Goal: Task Accomplishment & Management: Manage account settings

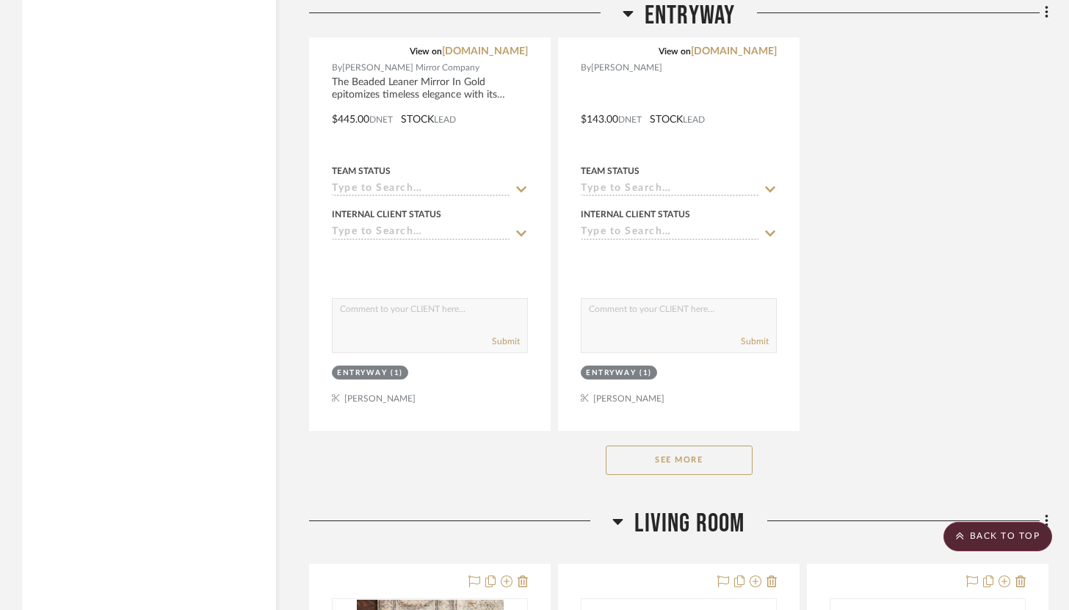
scroll to position [2883, 0]
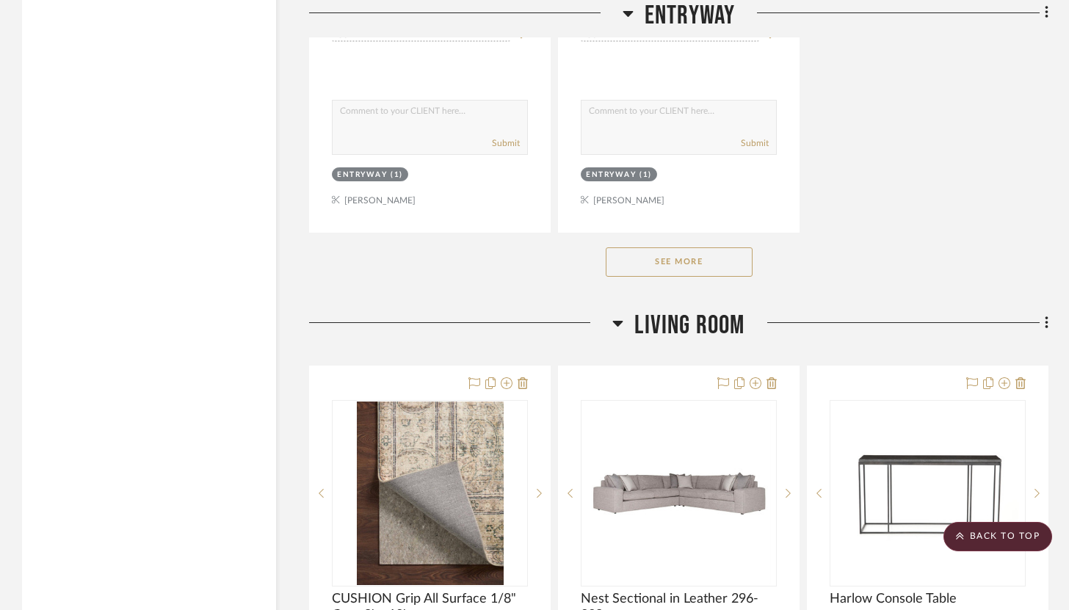
click at [692, 250] on button "See More" at bounding box center [679, 261] width 147 height 29
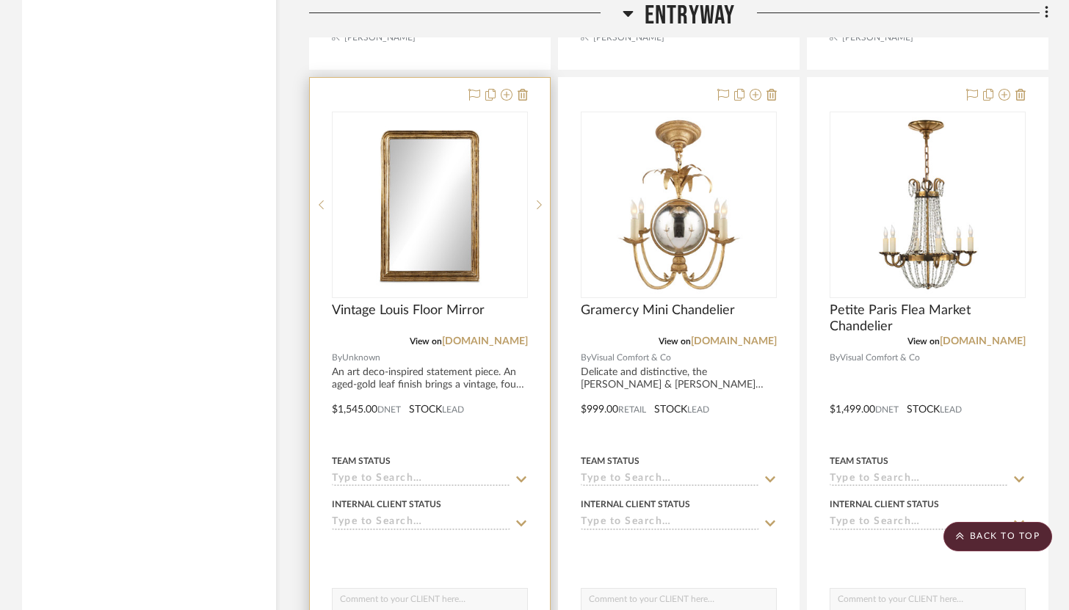
scroll to position [4363, 0]
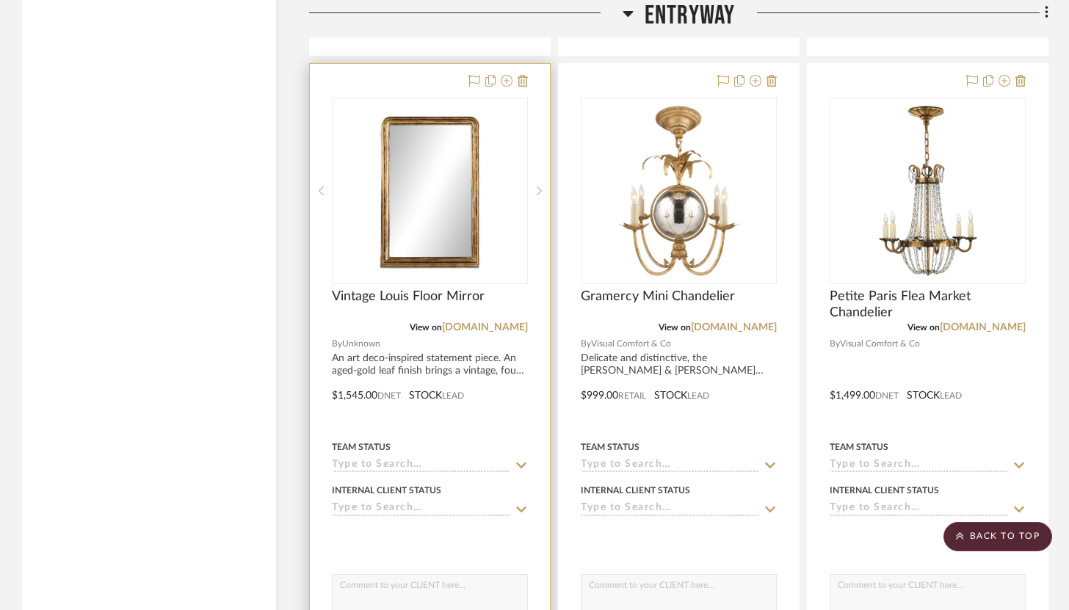
click at [463, 524] on div at bounding box center [430, 538] width 196 height 29
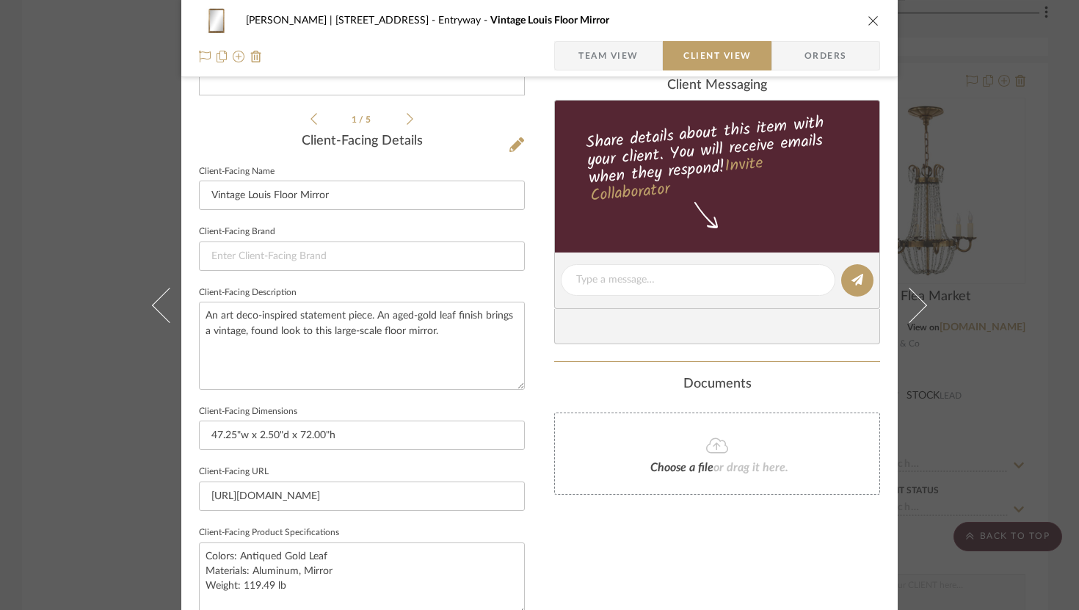
scroll to position [338, 0]
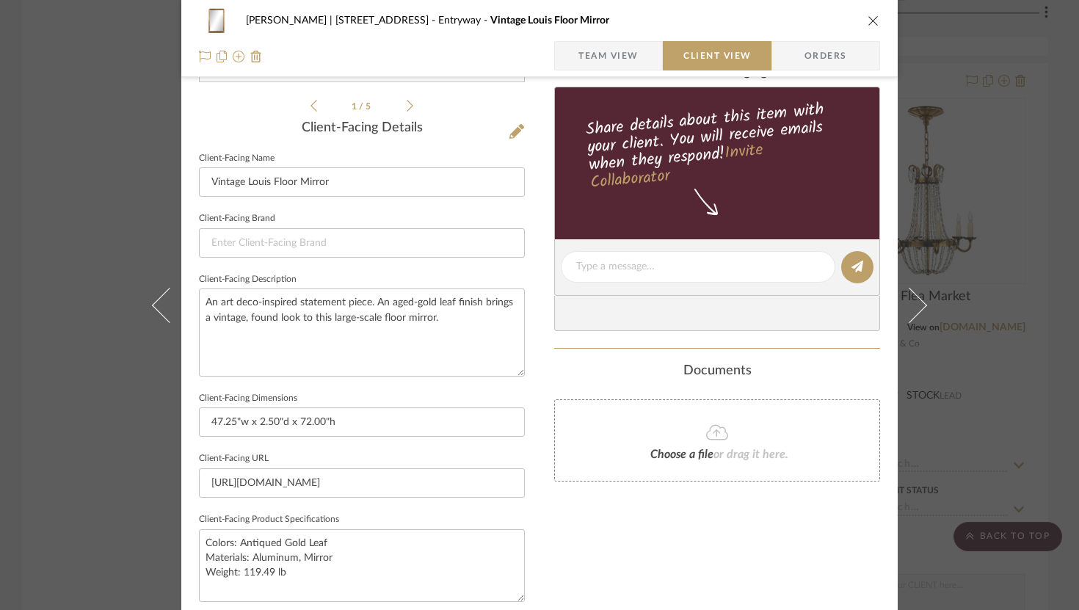
click at [868, 21] on icon "close" at bounding box center [874, 21] width 12 height 12
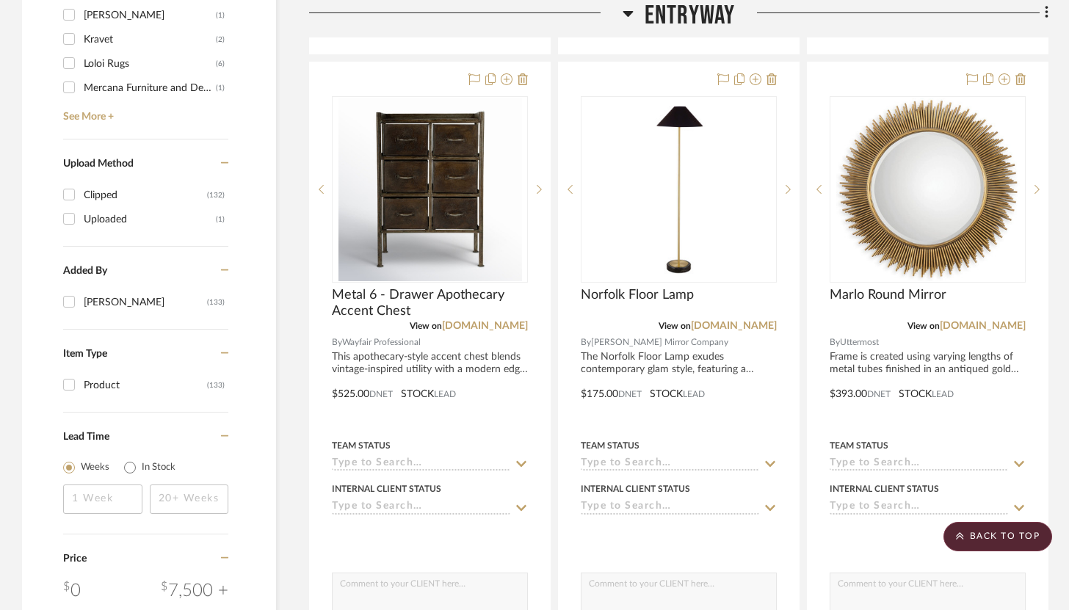
scroll to position [1755, 0]
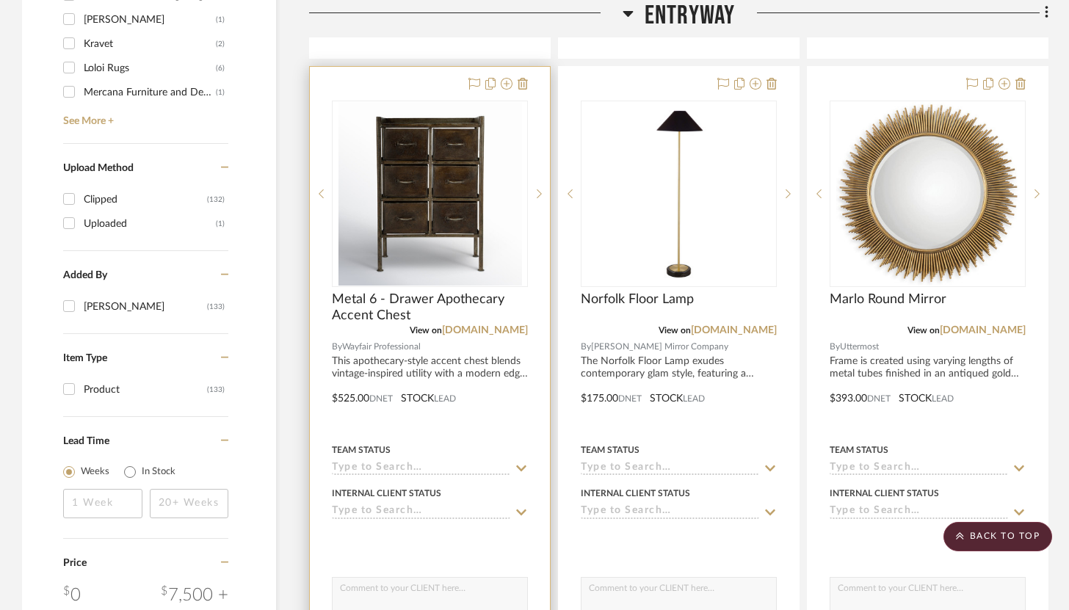
click at [434, 79] on div at bounding box center [430, 388] width 240 height 642
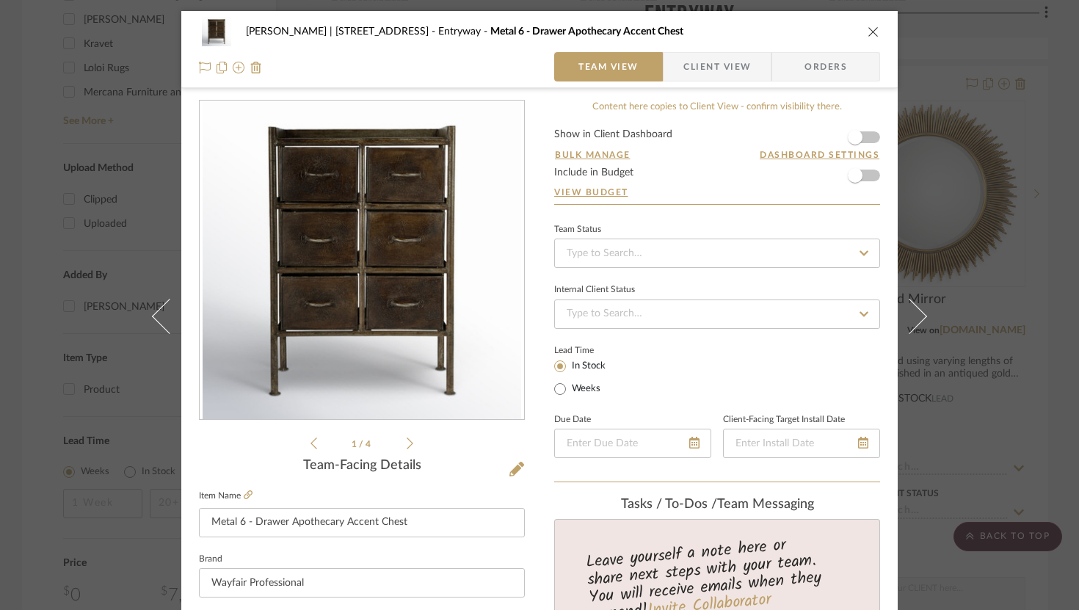
scroll to position [0, 0]
click at [872, 26] on icon "close" at bounding box center [874, 32] width 12 height 12
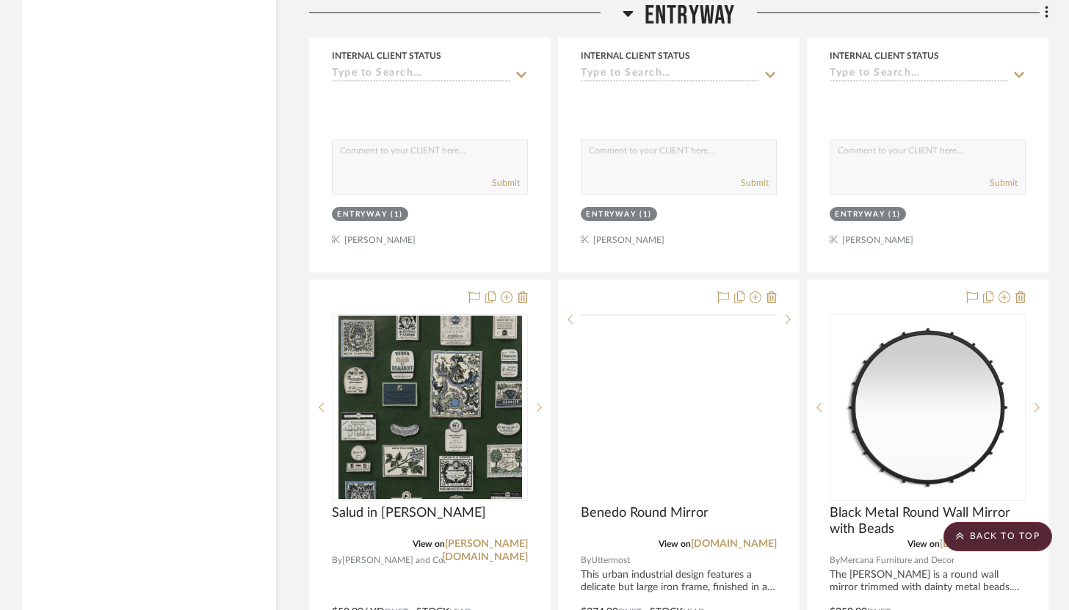
scroll to position [3513, 0]
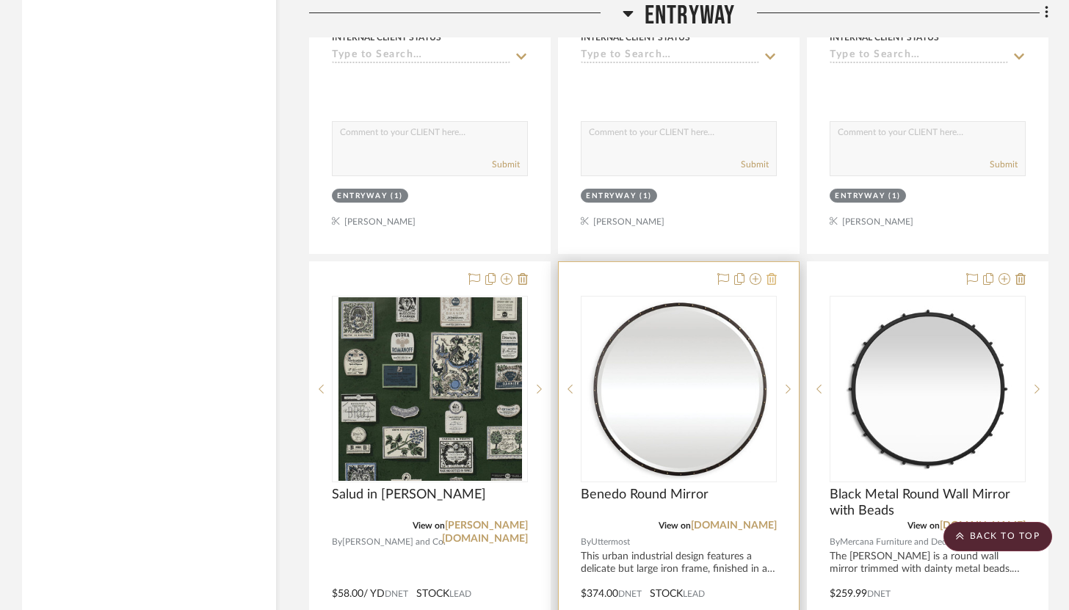
click at [775, 273] on icon at bounding box center [772, 279] width 10 height 12
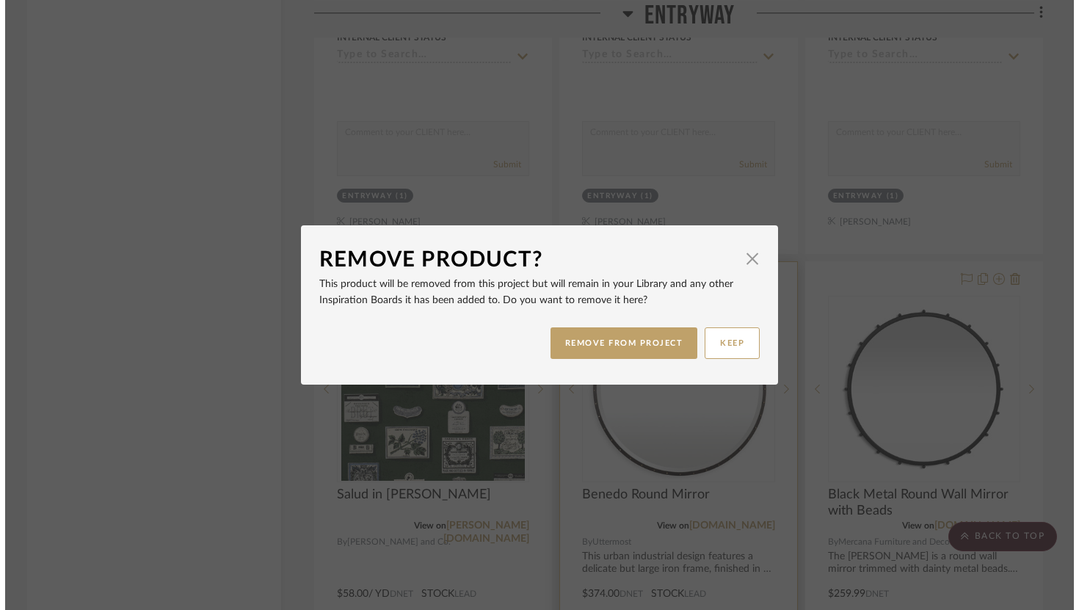
scroll to position [0, 0]
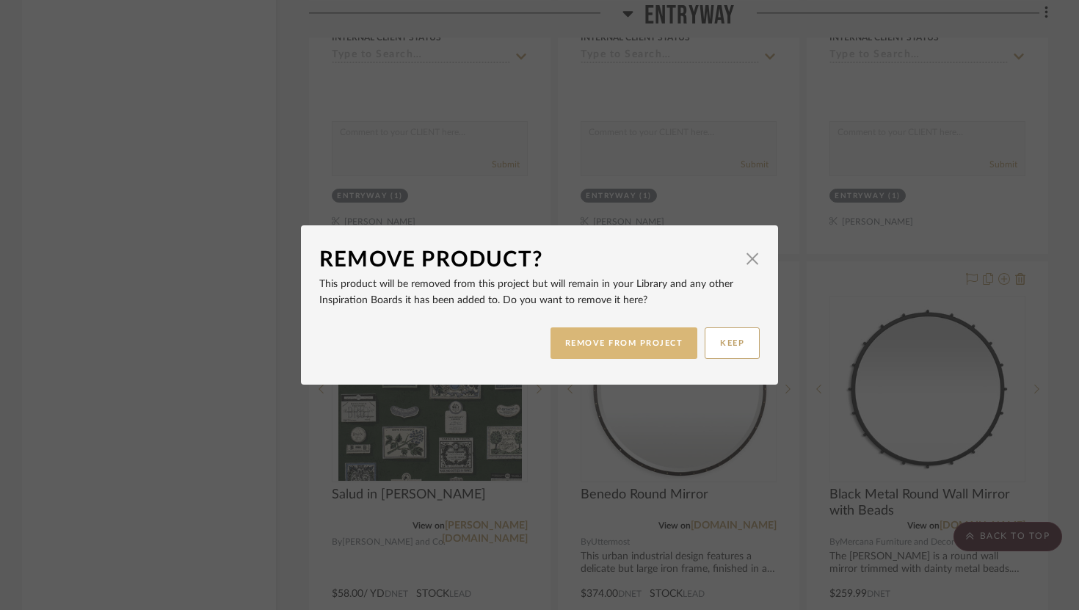
click at [656, 340] on button "REMOVE FROM PROJECT" at bounding box center [625, 343] width 148 height 32
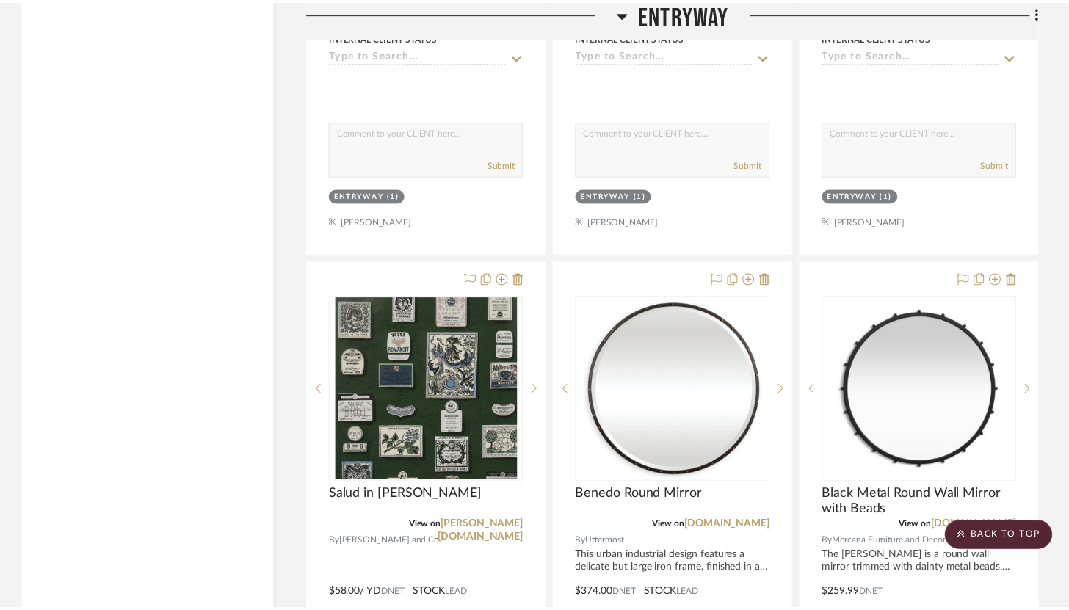
scroll to position [3513, 0]
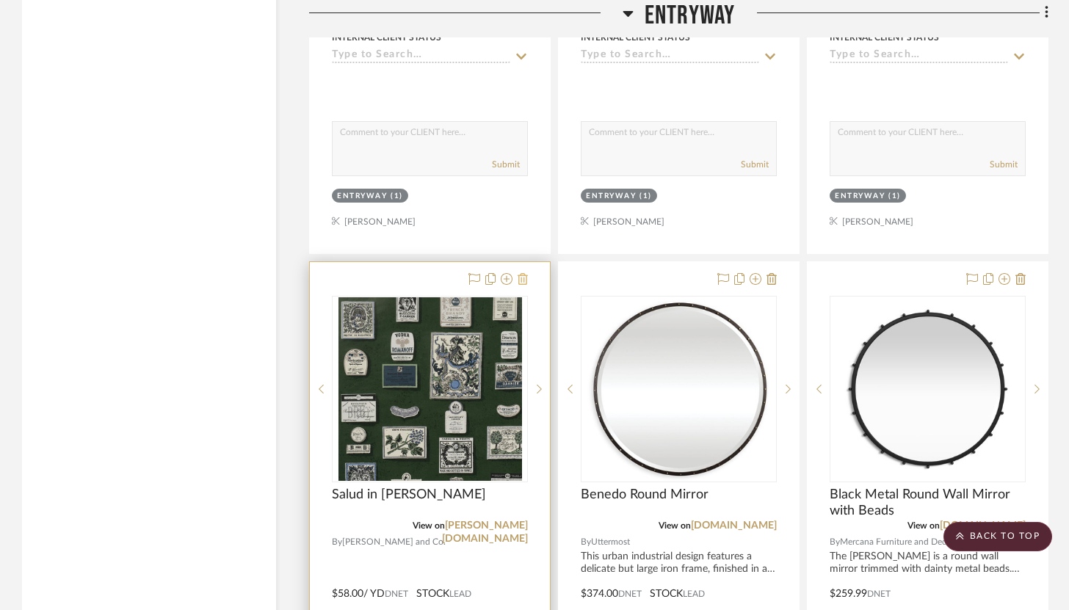
click at [526, 273] on icon at bounding box center [523, 279] width 10 height 12
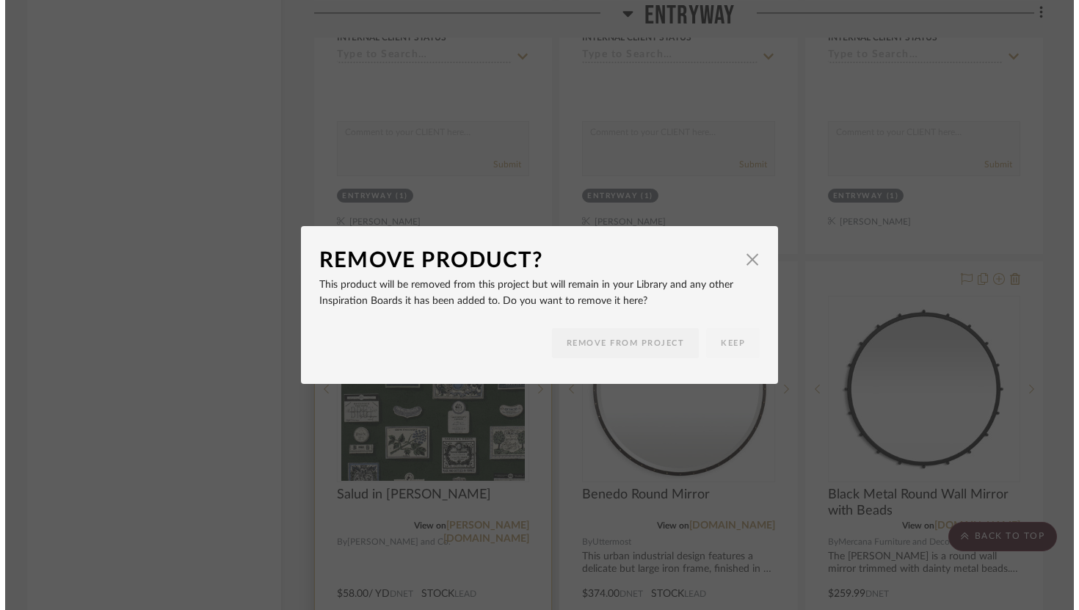
scroll to position [0, 0]
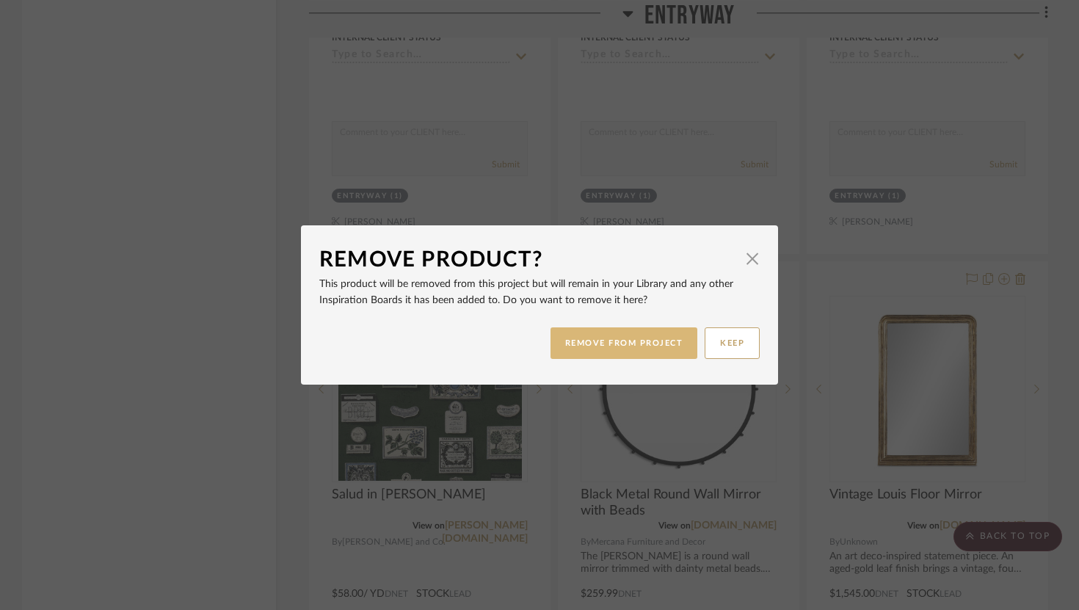
click at [598, 349] on button "REMOVE FROM PROJECT" at bounding box center [625, 343] width 148 height 32
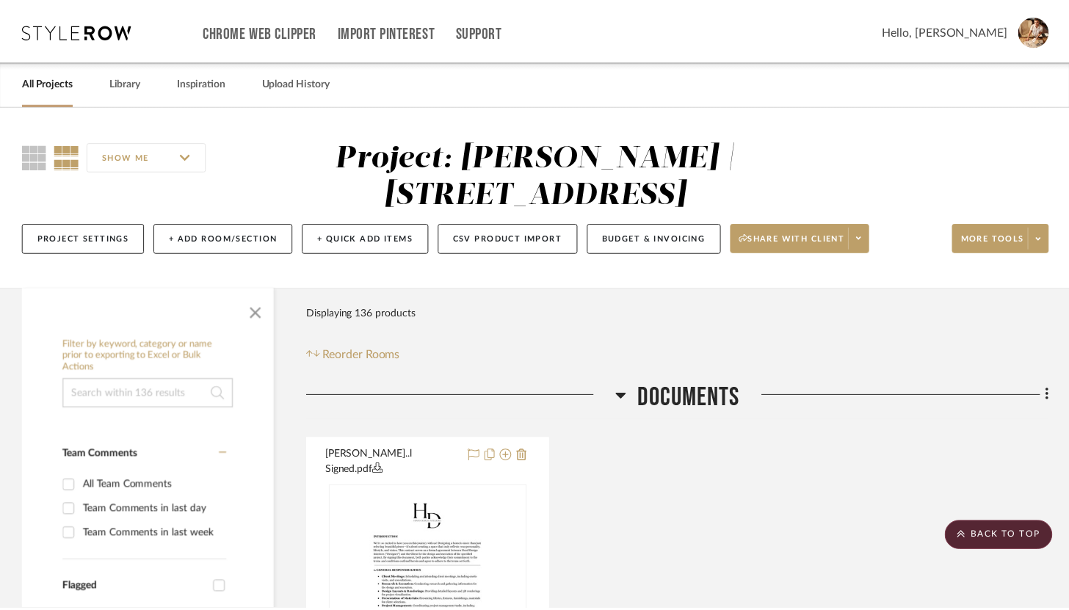
scroll to position [3513, 0]
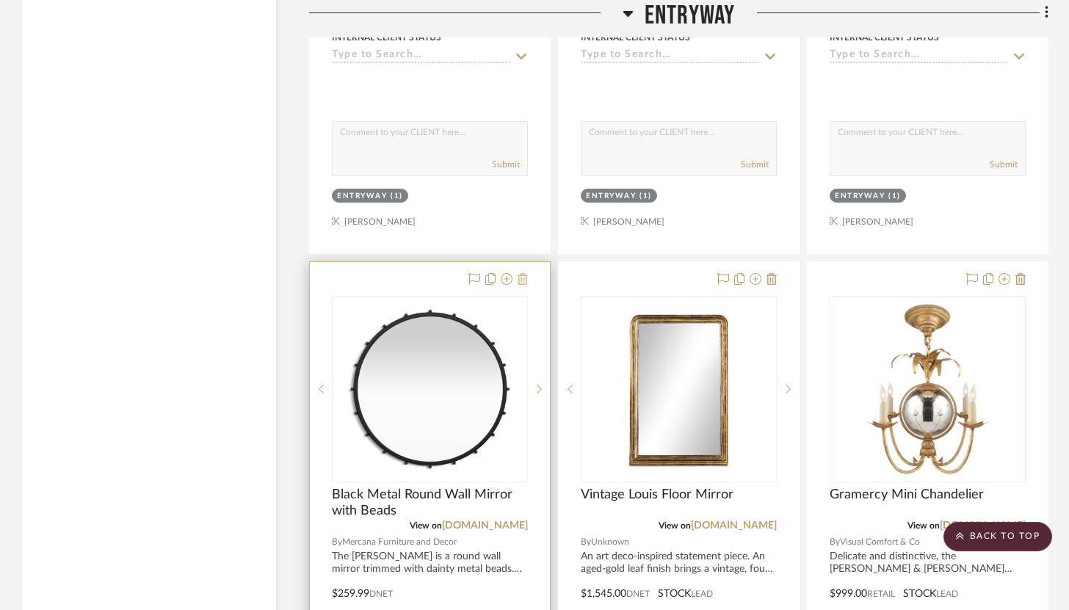
click at [526, 273] on icon at bounding box center [523, 279] width 10 height 12
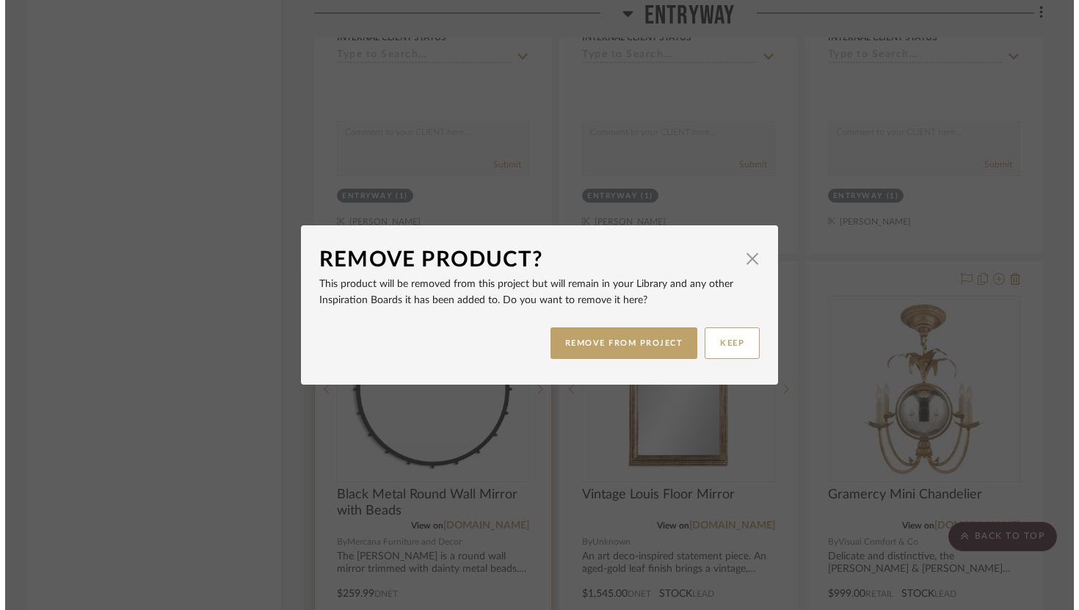
scroll to position [0, 0]
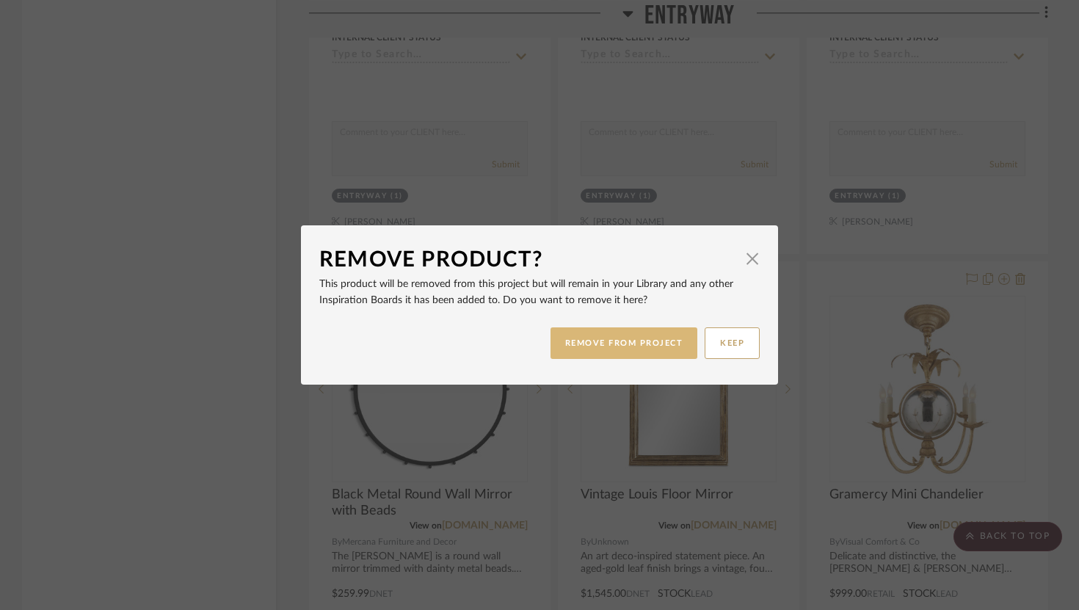
click at [582, 346] on button "REMOVE FROM PROJECT" at bounding box center [625, 343] width 148 height 32
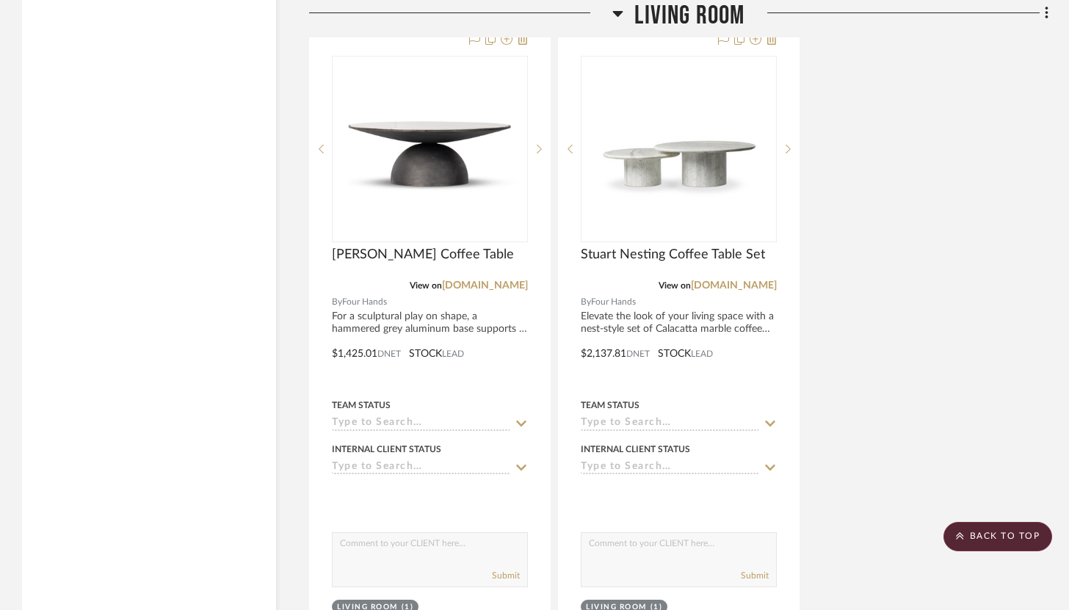
scroll to position [8750, 0]
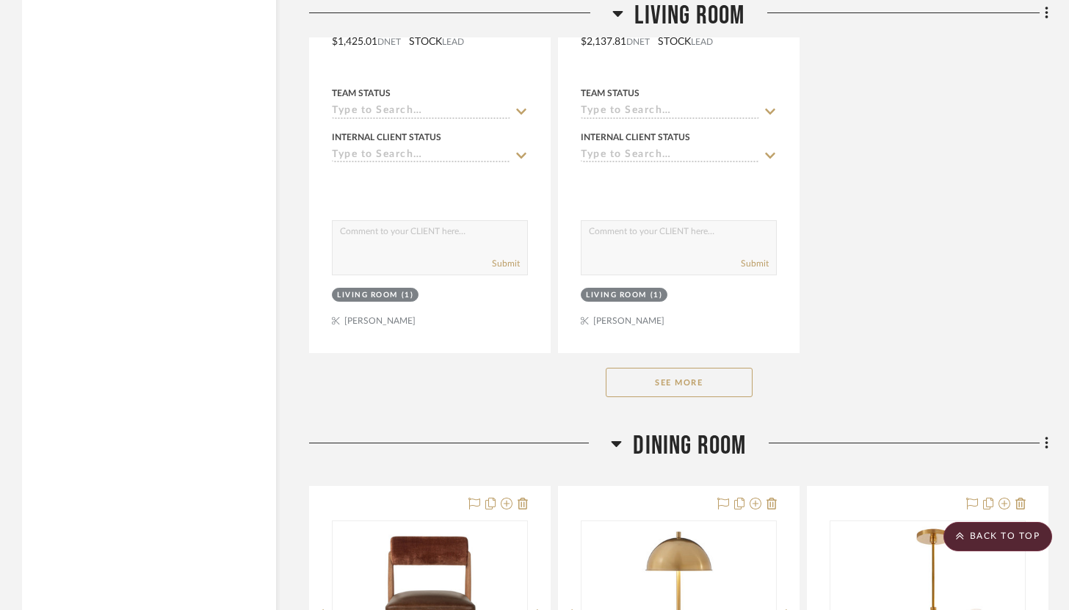
click at [720, 368] on button "See More" at bounding box center [679, 382] width 147 height 29
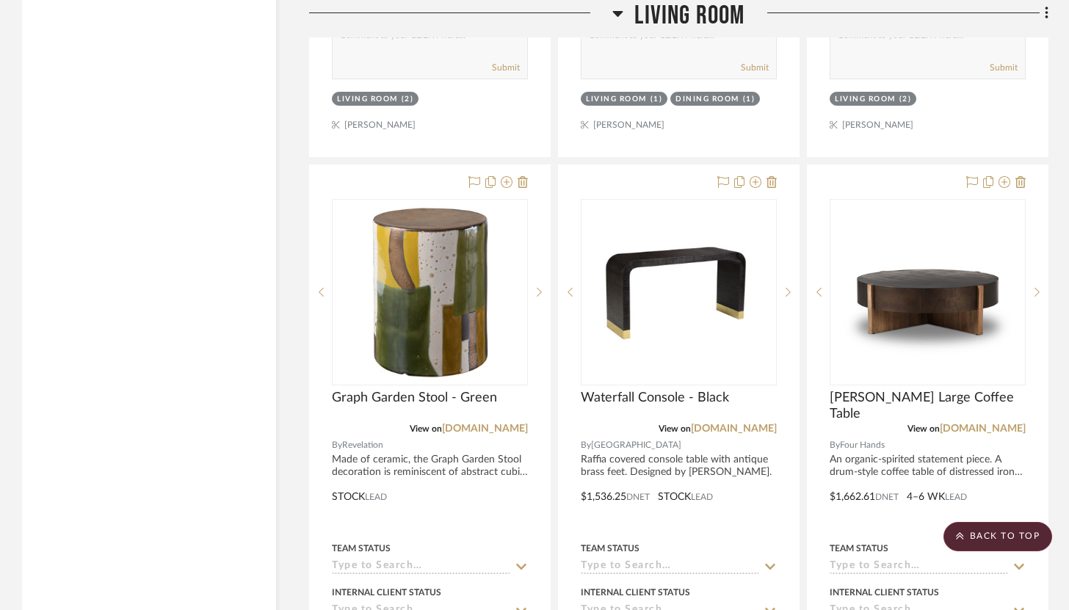
scroll to position [9598, 0]
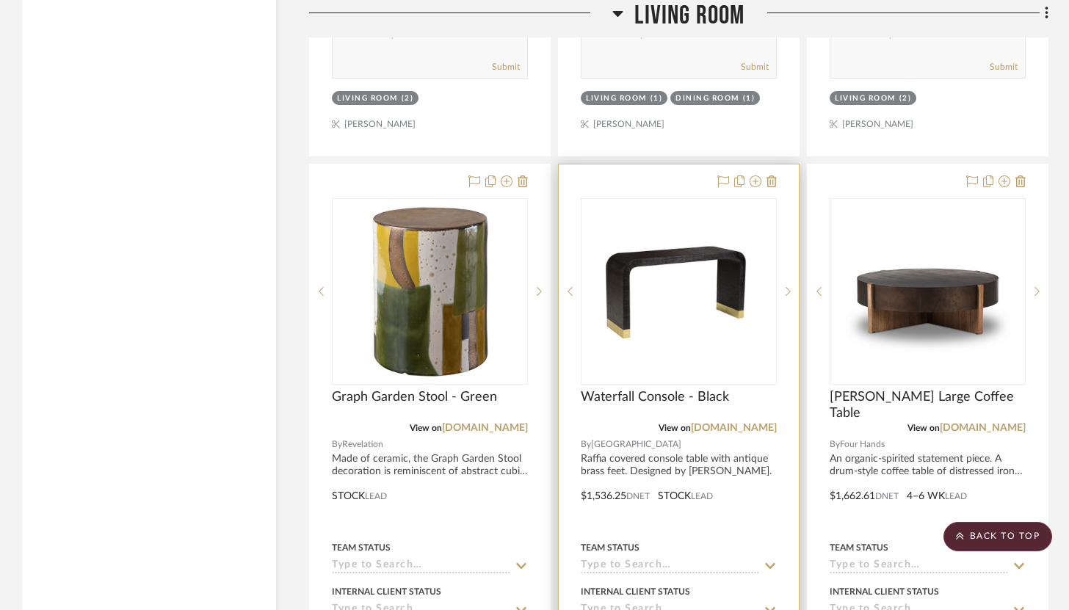
click at [711, 490] on div at bounding box center [679, 485] width 240 height 642
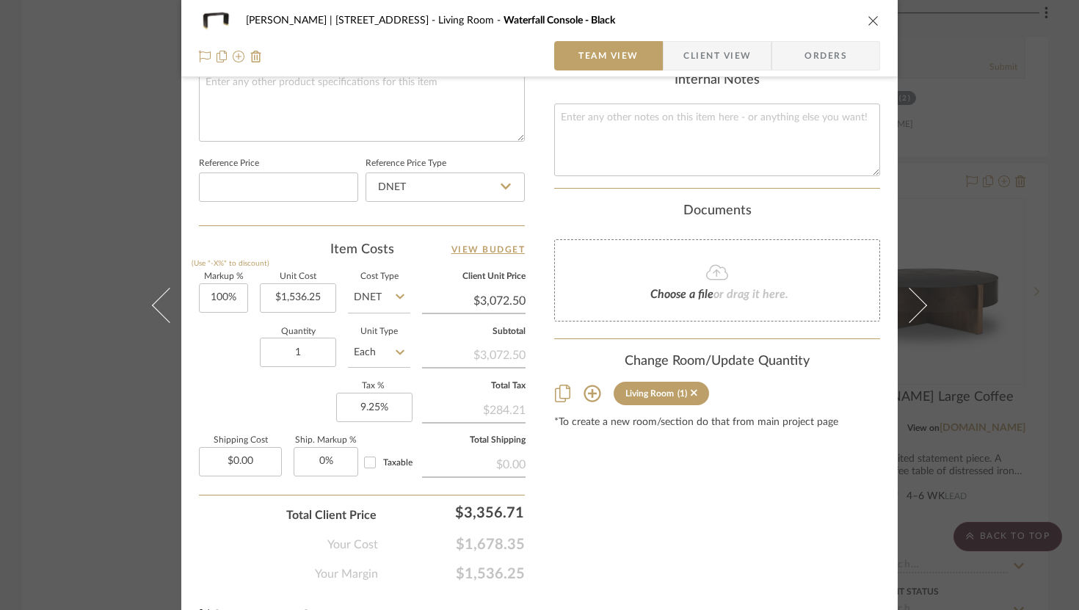
scroll to position [754, 0]
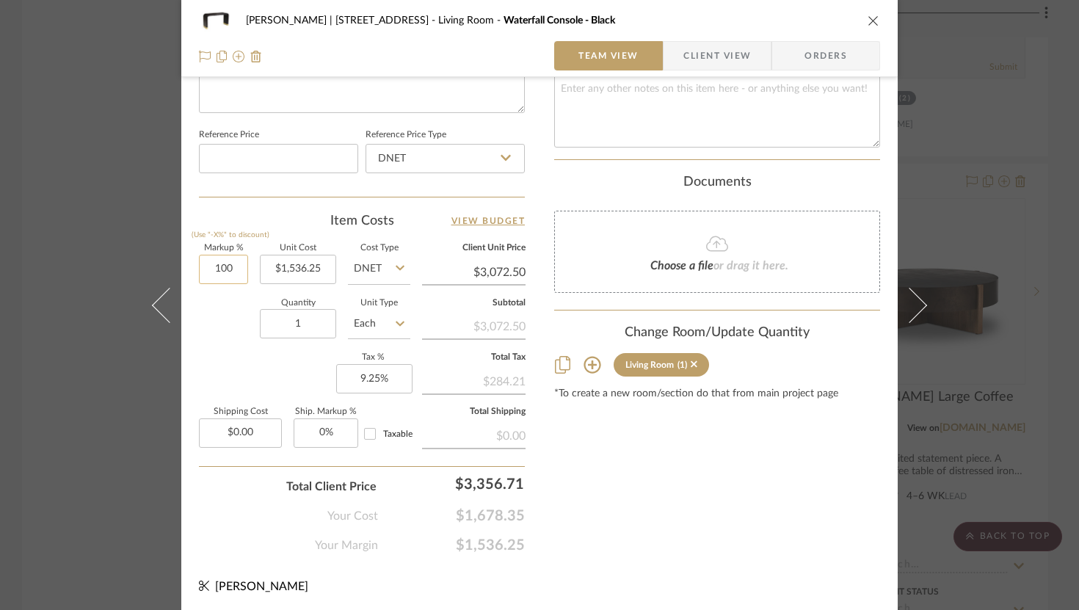
click at [224, 263] on input "100" at bounding box center [223, 269] width 49 height 29
type input "75%"
type input "1536.25"
type input "$2,688.44"
type input "$1,536.25"
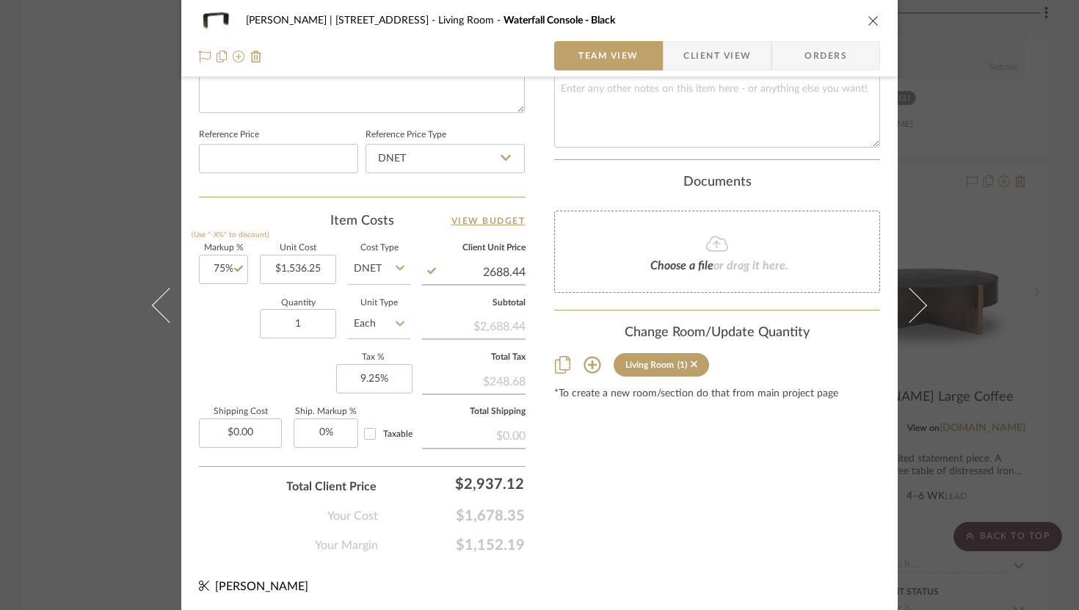
click at [506, 276] on input "2688.44" at bounding box center [474, 272] width 104 height 22
type input "2599"
type input "69.18%"
type input "$2,599.00"
click at [518, 269] on input "2599.03" at bounding box center [474, 272] width 104 height 22
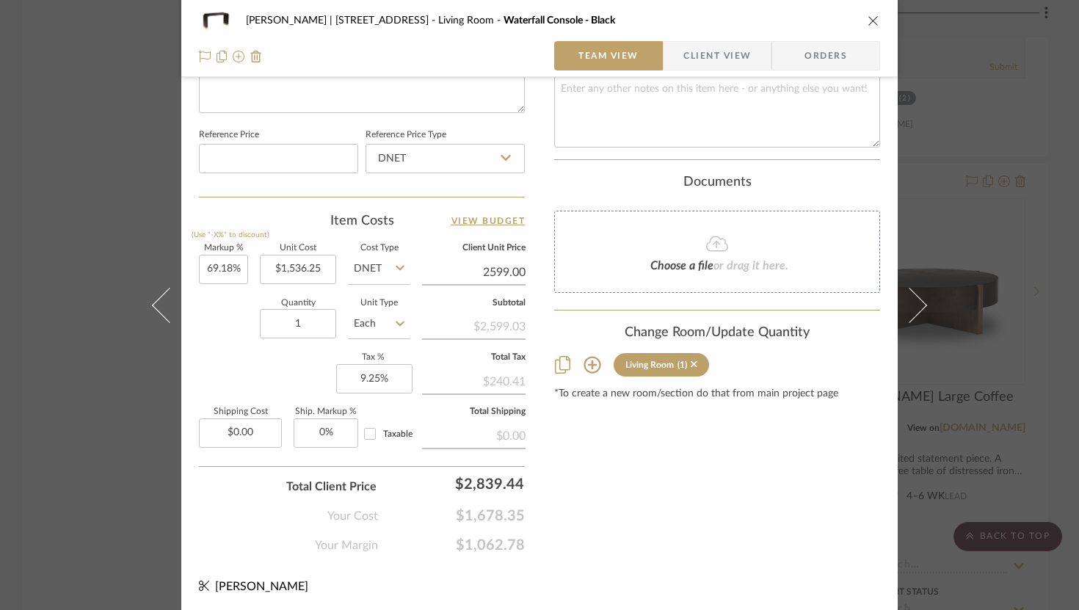
type input "$2,599.00"
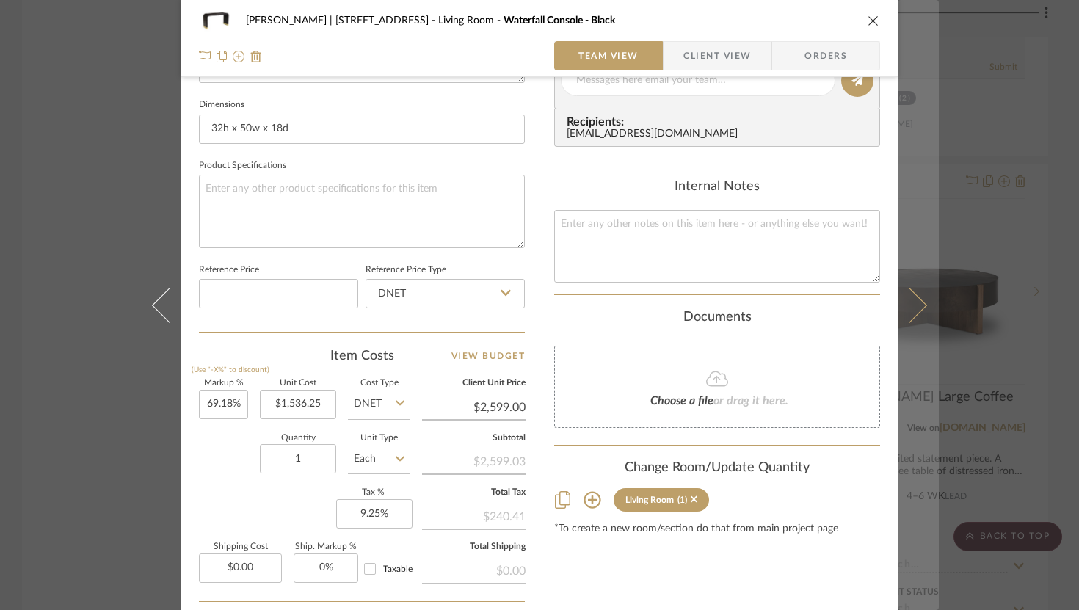
scroll to position [594, 0]
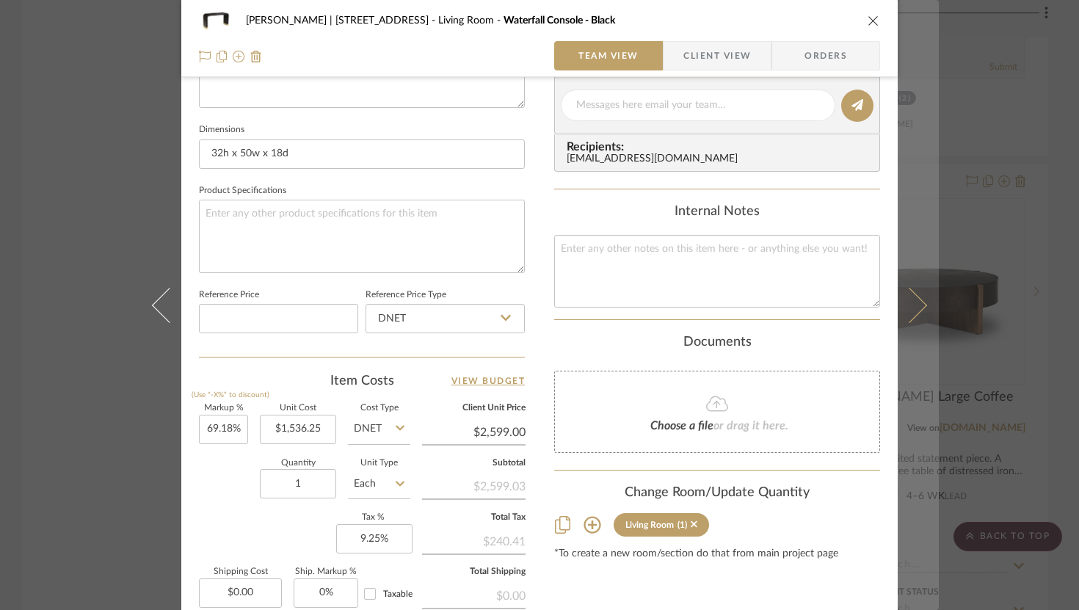
click at [916, 288] on button at bounding box center [918, 305] width 41 height 610
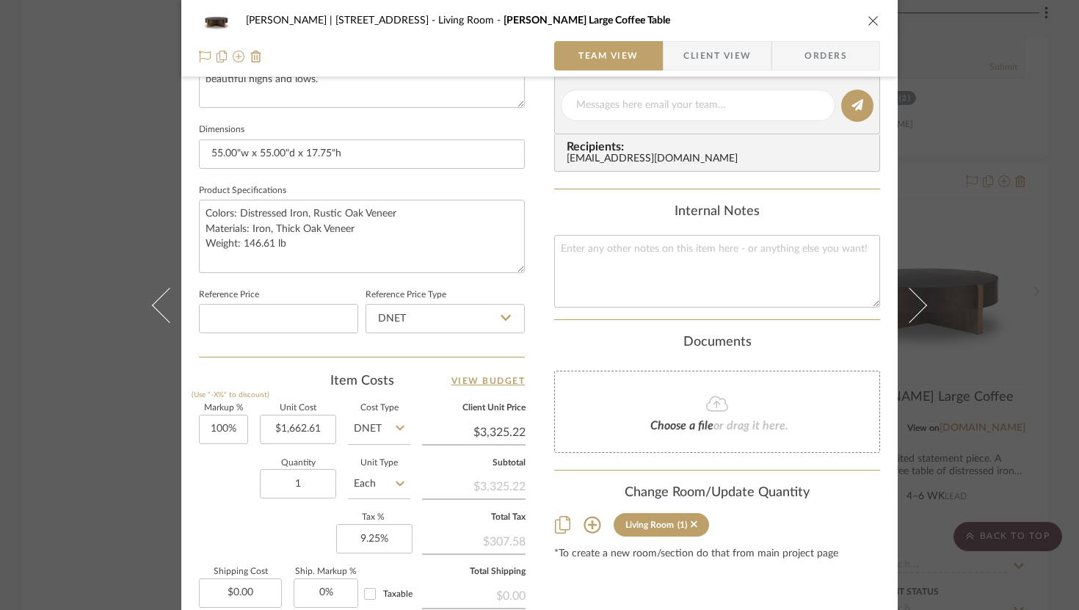
click at [868, 16] on icon "close" at bounding box center [874, 21] width 12 height 12
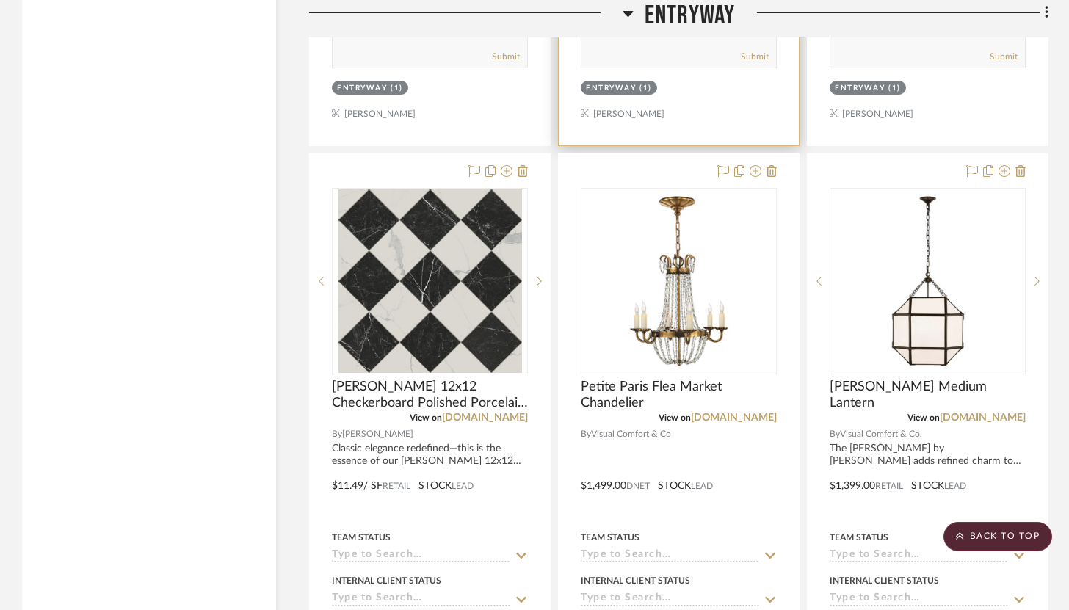
scroll to position [5578, 0]
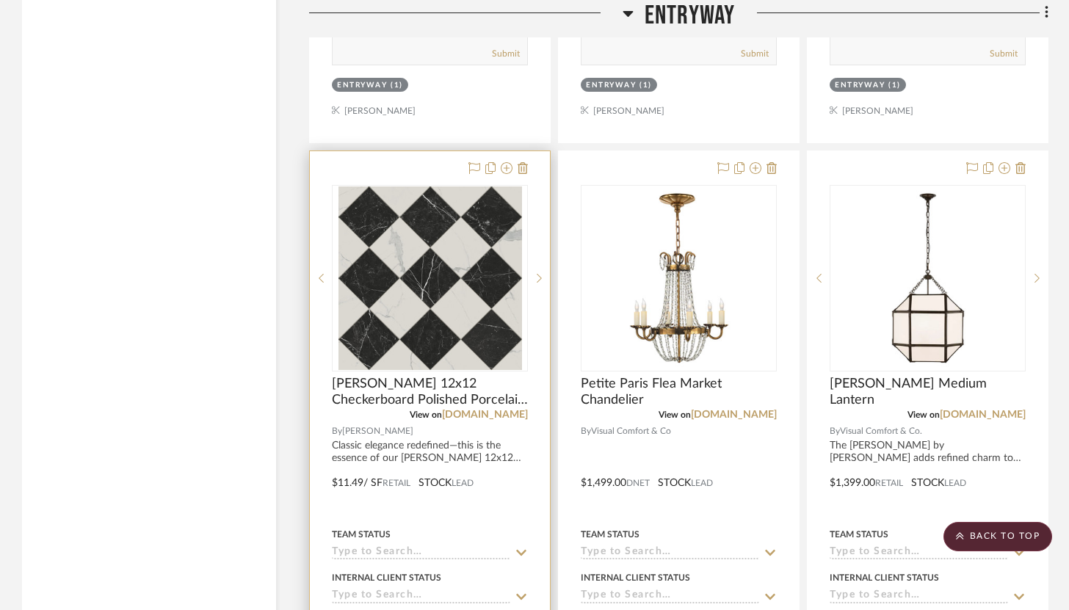
click at [470, 496] on div at bounding box center [430, 472] width 240 height 642
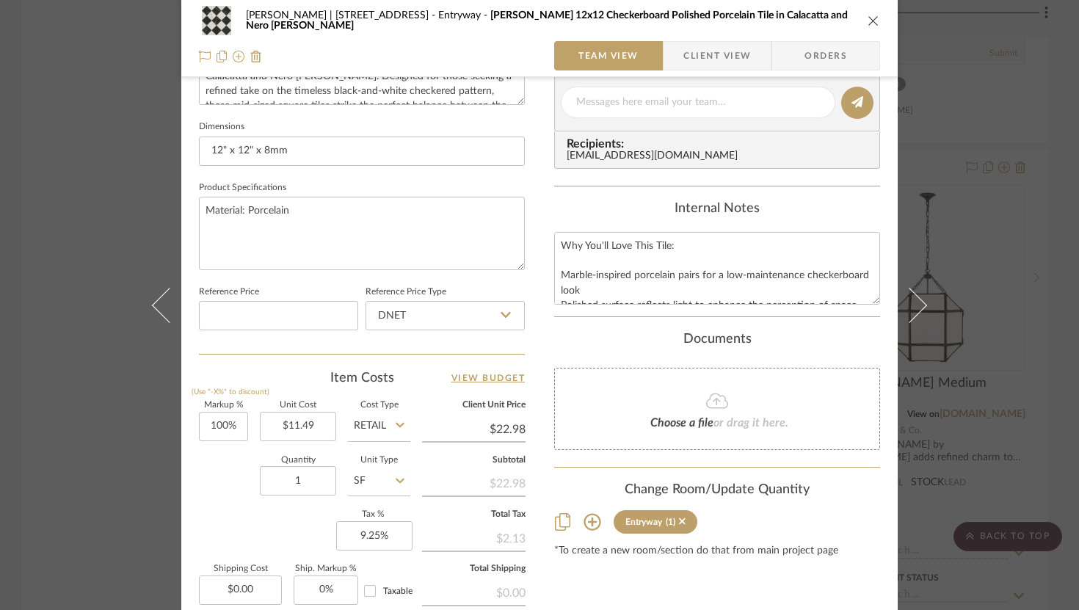
scroll to position [598, 0]
click at [311, 474] on input "1" at bounding box center [298, 480] width 76 height 29
type input "90"
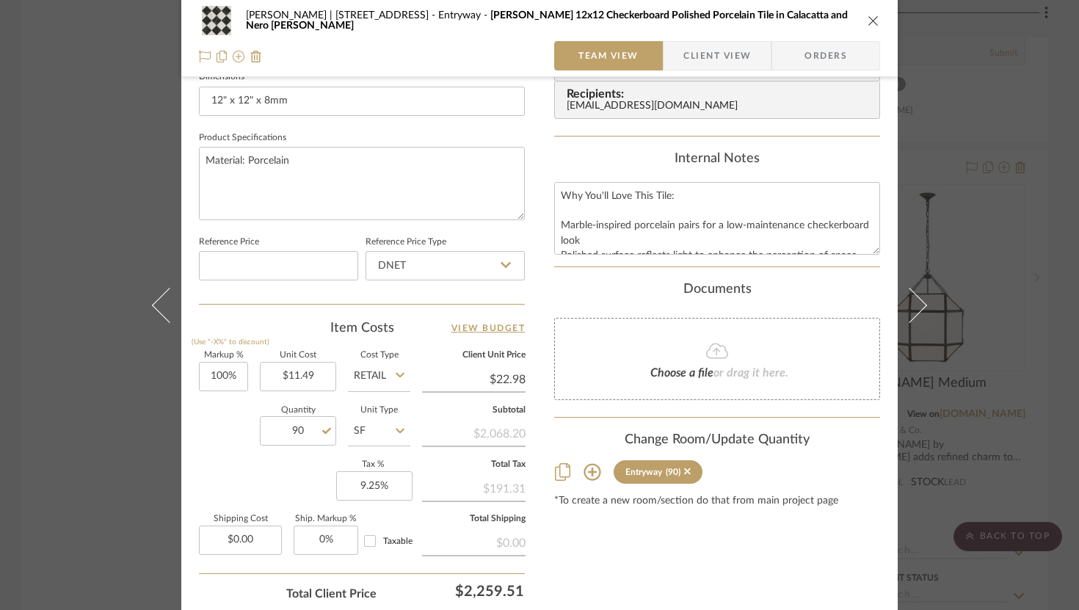
click at [709, 553] on div "Content here copies to Client View - confirm visibility there. Show in Client D…" at bounding box center [717, 57] width 326 height 1209
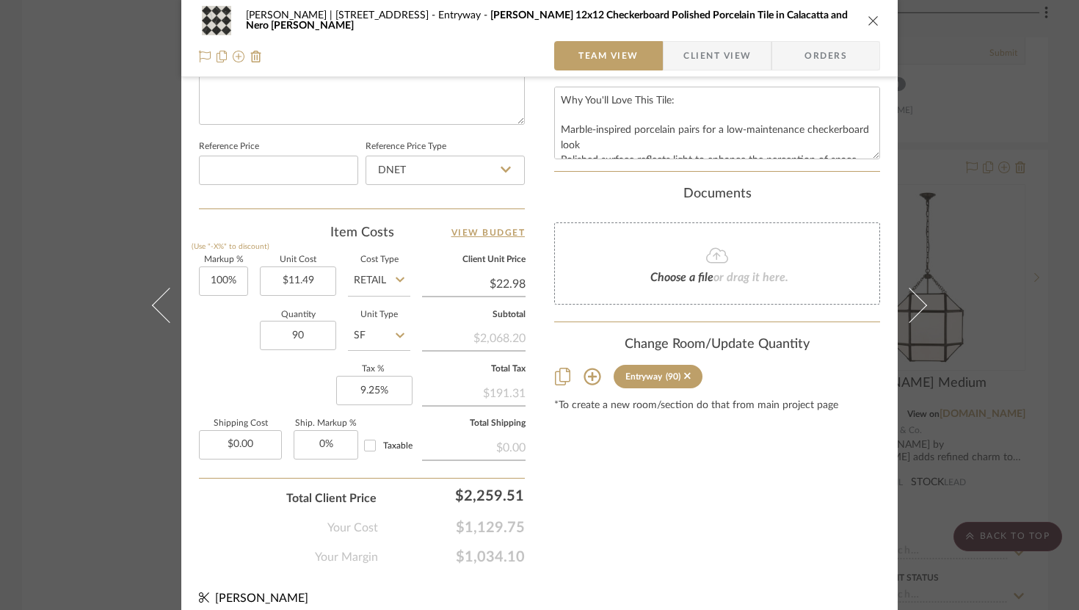
scroll to position [744, 0]
click at [869, 16] on icon "close" at bounding box center [874, 21] width 12 height 12
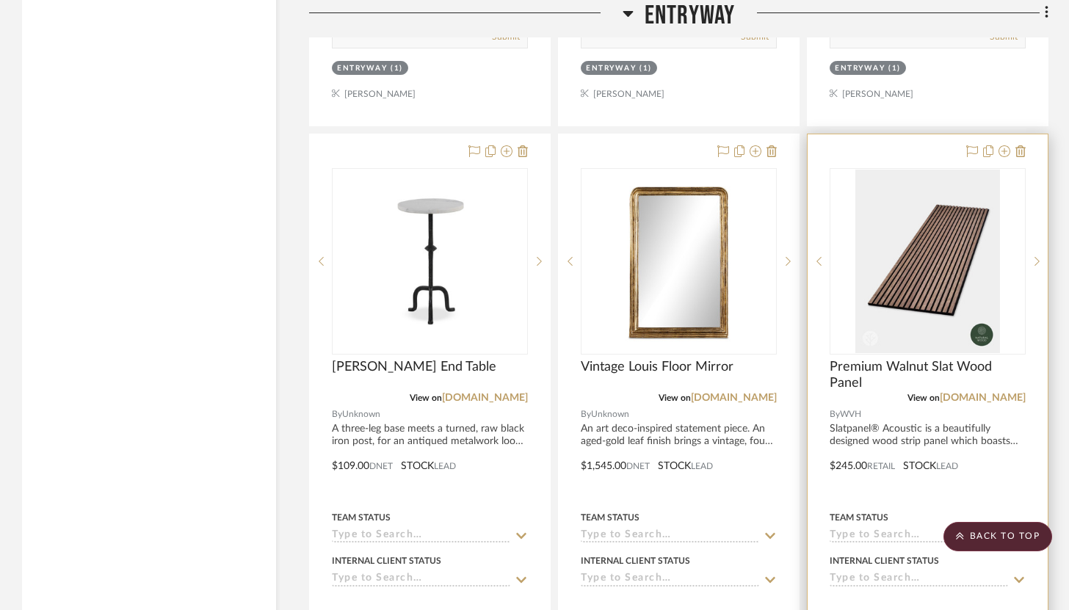
scroll to position [2988, 0]
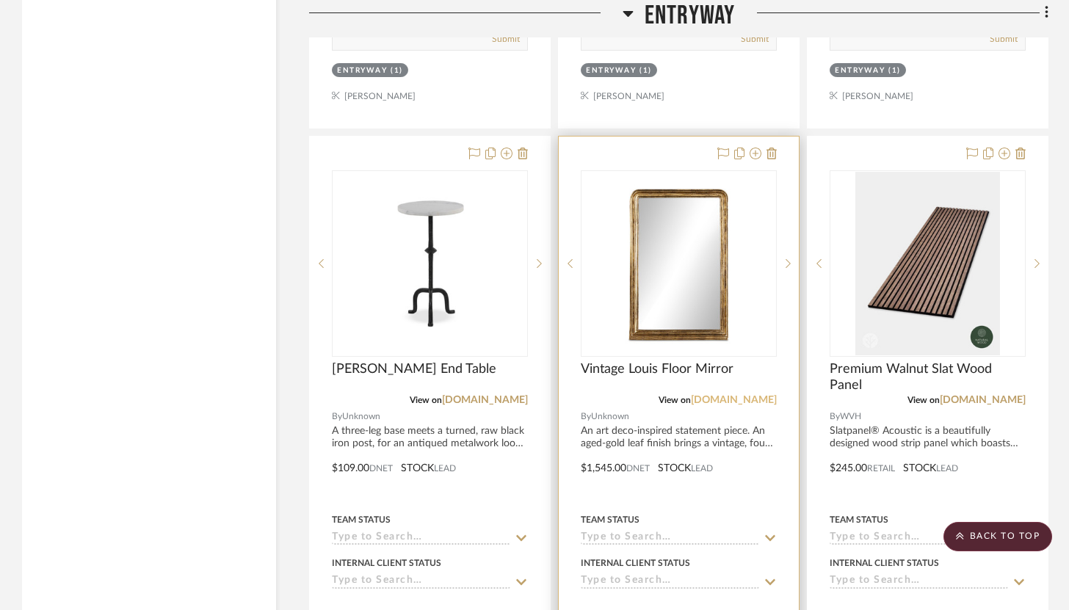
click at [748, 395] on link "[DOMAIN_NAME]" at bounding box center [734, 400] width 86 height 10
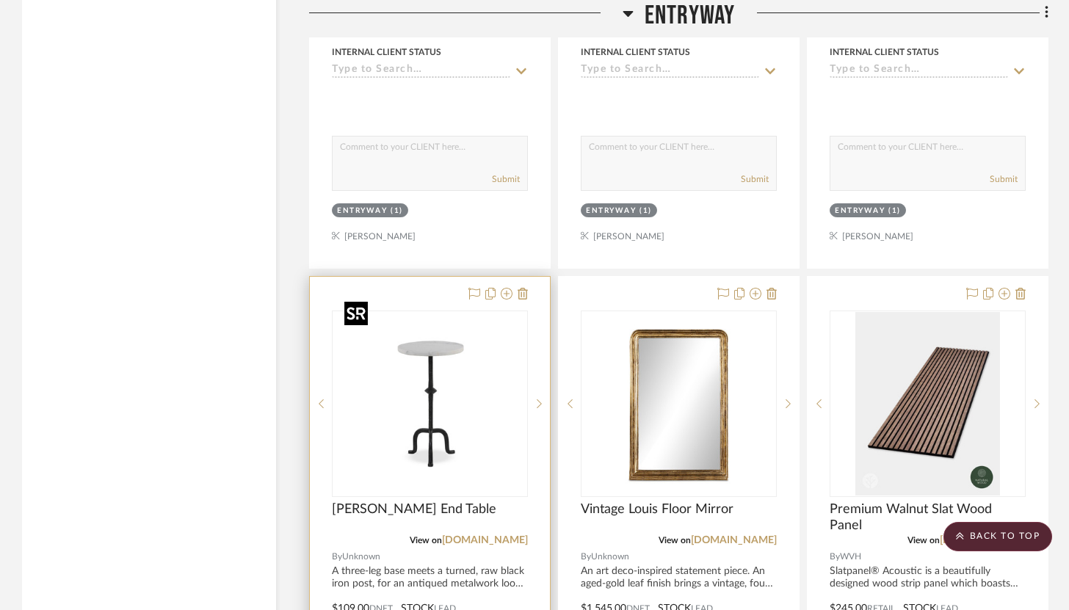
scroll to position [2862, 0]
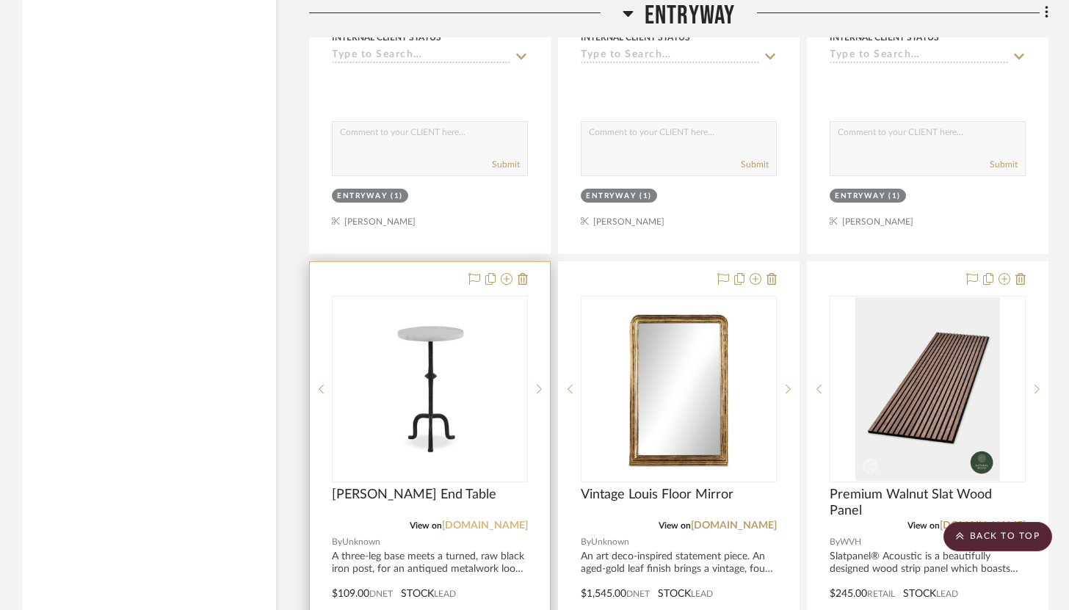
click at [484, 521] on link "[DOMAIN_NAME]" at bounding box center [485, 526] width 86 height 10
click at [530, 268] on div at bounding box center [430, 583] width 240 height 642
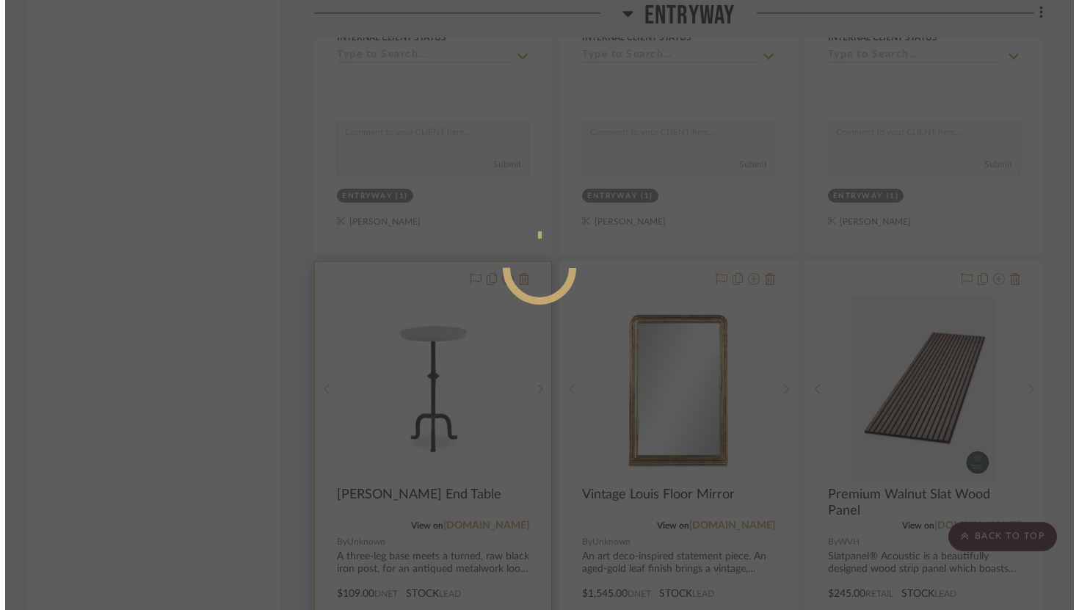
scroll to position [0, 0]
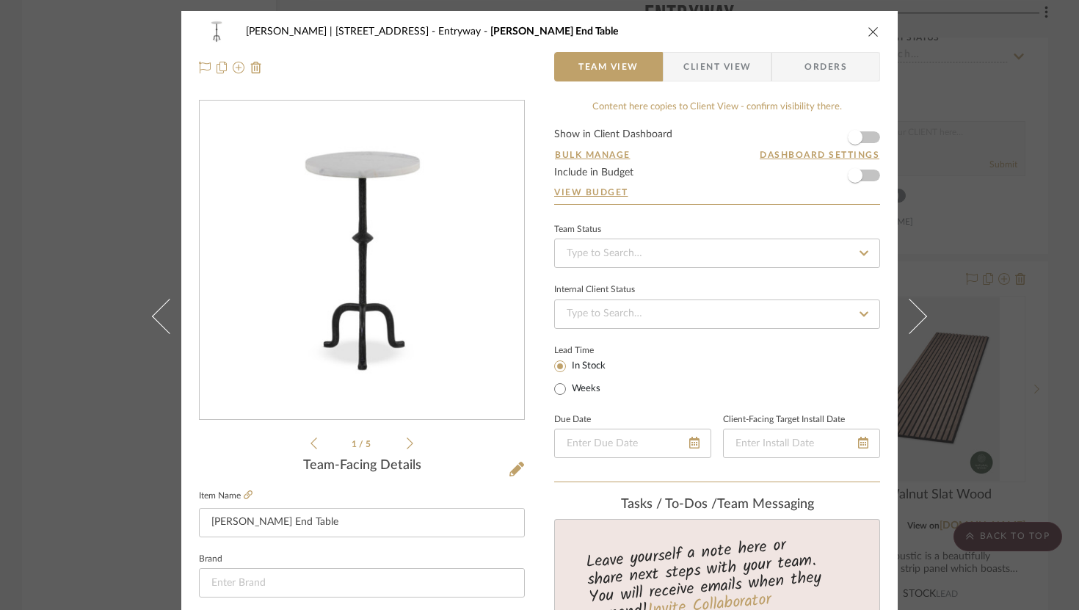
click at [868, 28] on icon "close" at bounding box center [874, 32] width 12 height 12
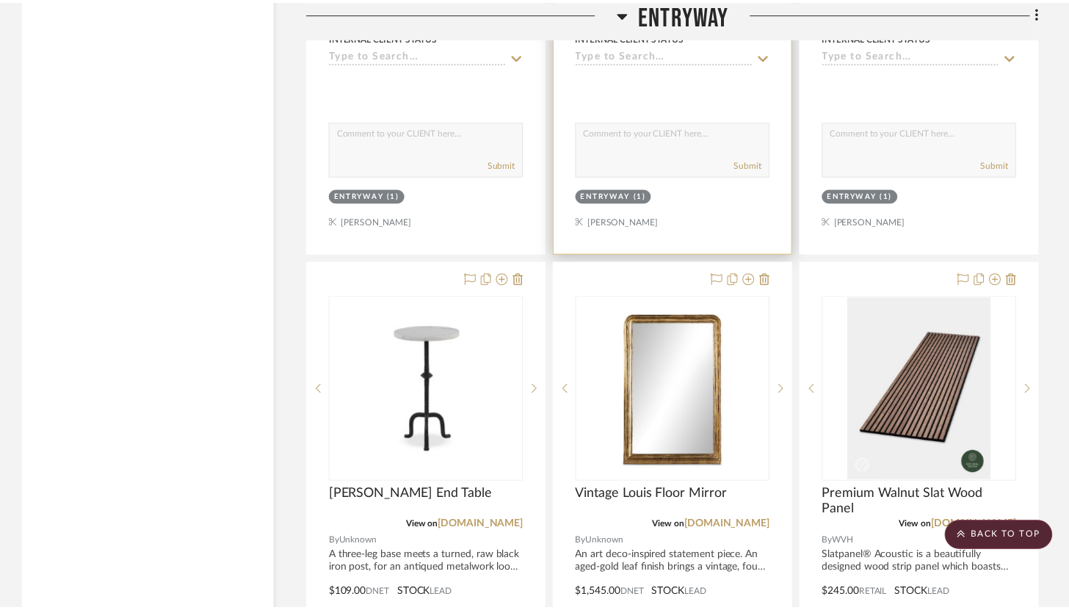
scroll to position [2862, 0]
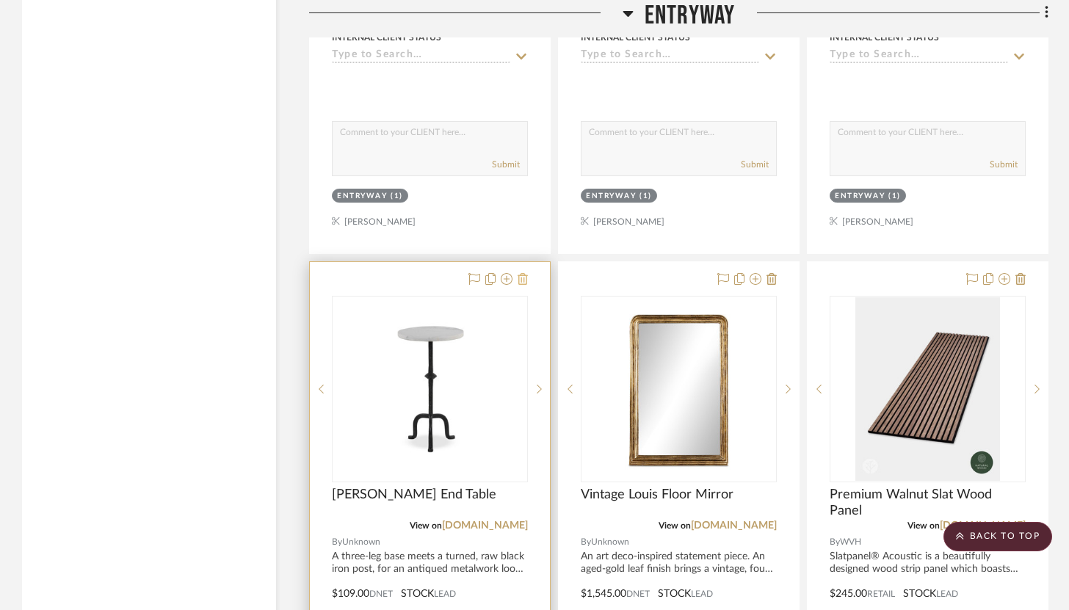
click at [523, 273] on icon at bounding box center [523, 279] width 10 height 12
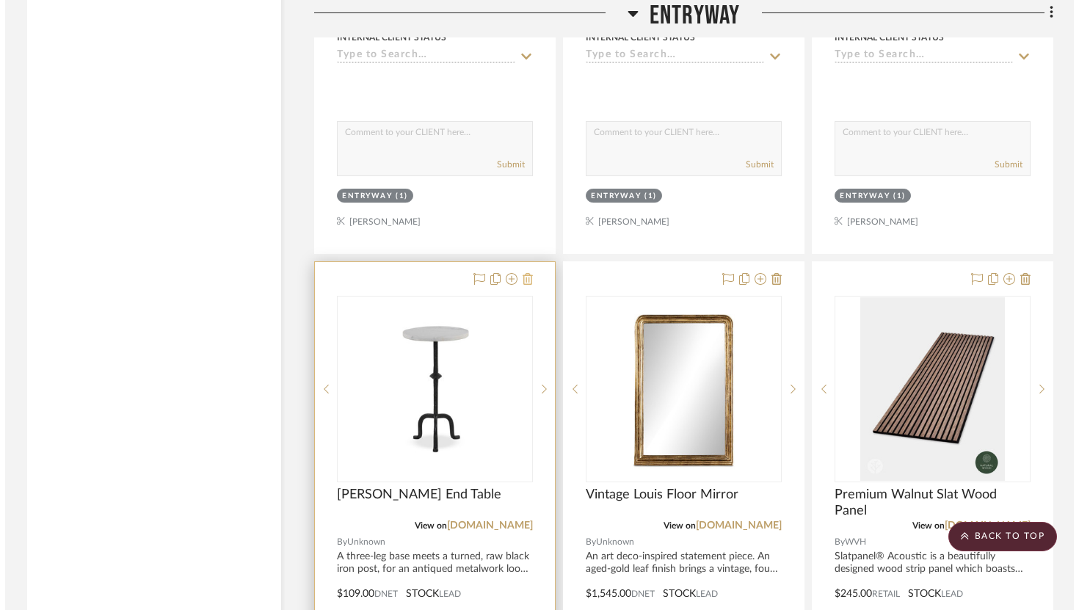
scroll to position [0, 0]
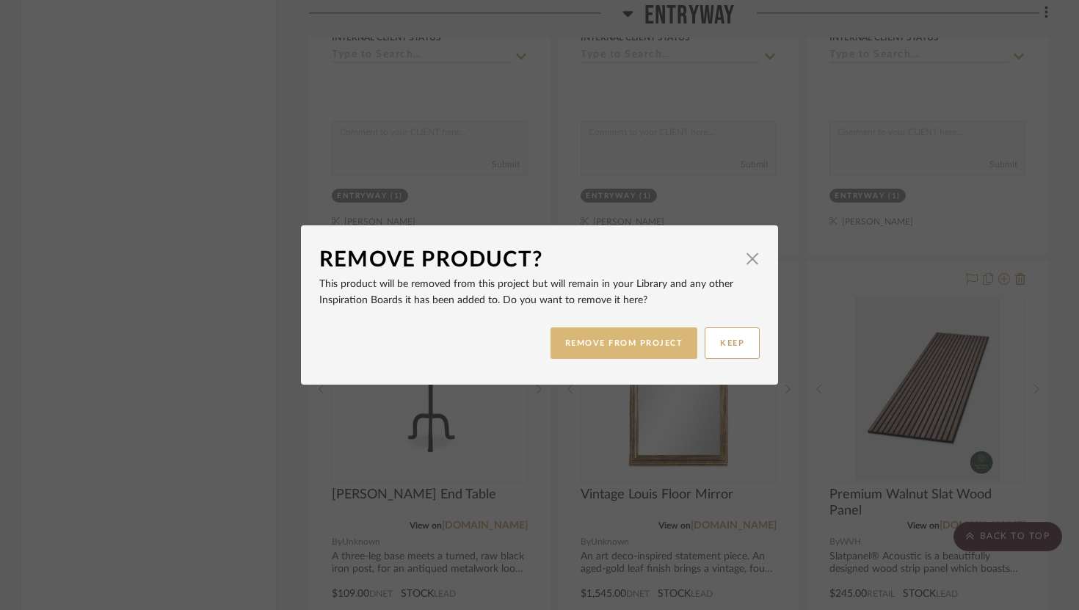
click at [614, 347] on button "REMOVE FROM PROJECT" at bounding box center [625, 343] width 148 height 32
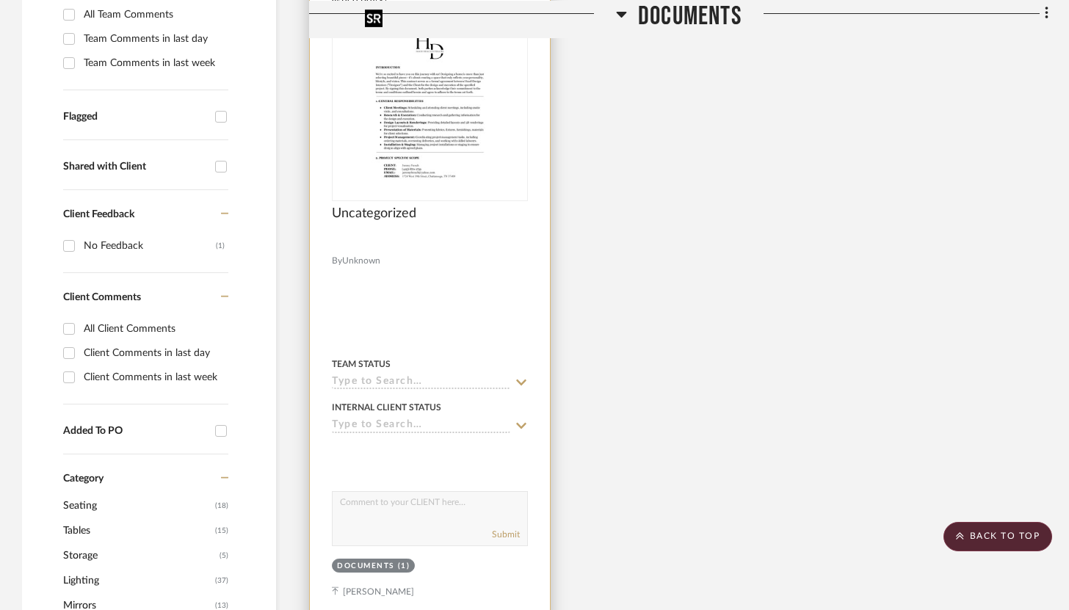
scroll to position [724, 0]
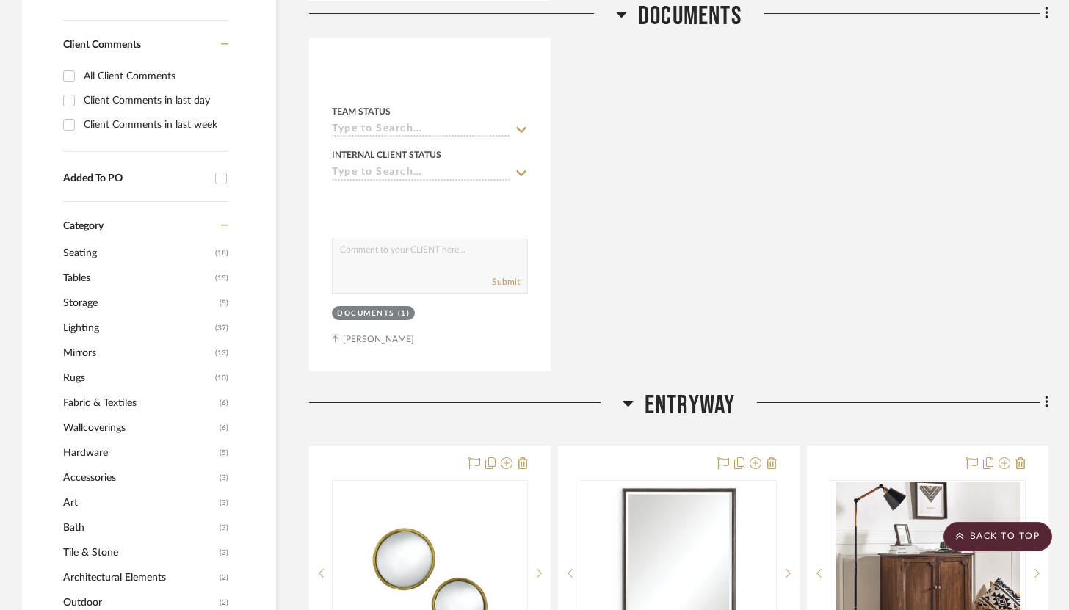
click at [1045, 394] on icon at bounding box center [1047, 402] width 4 height 16
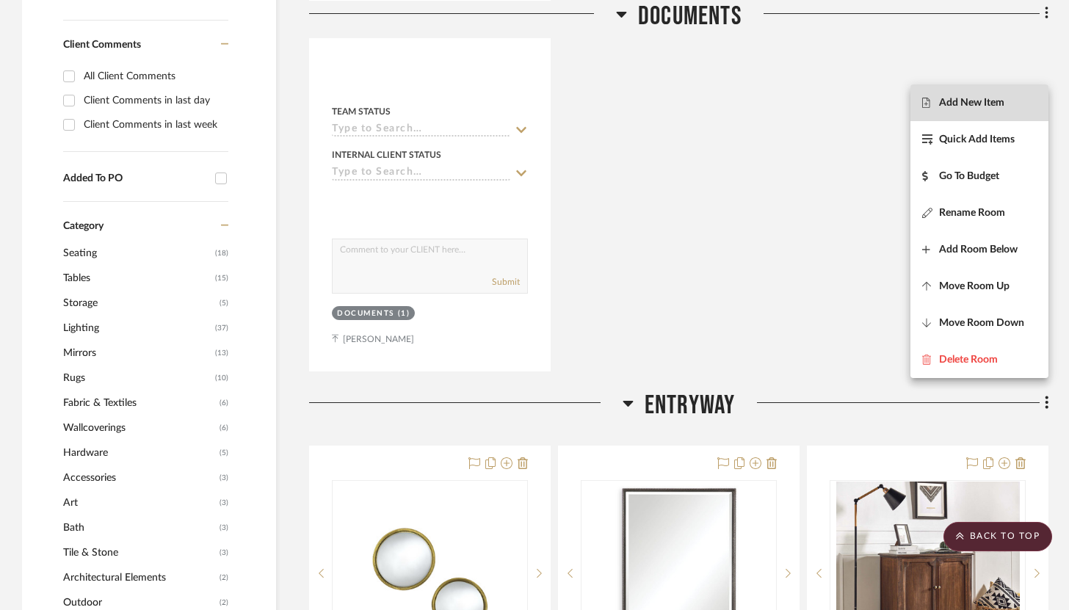
click at [971, 115] on button "Add New Item" at bounding box center [979, 102] width 138 height 37
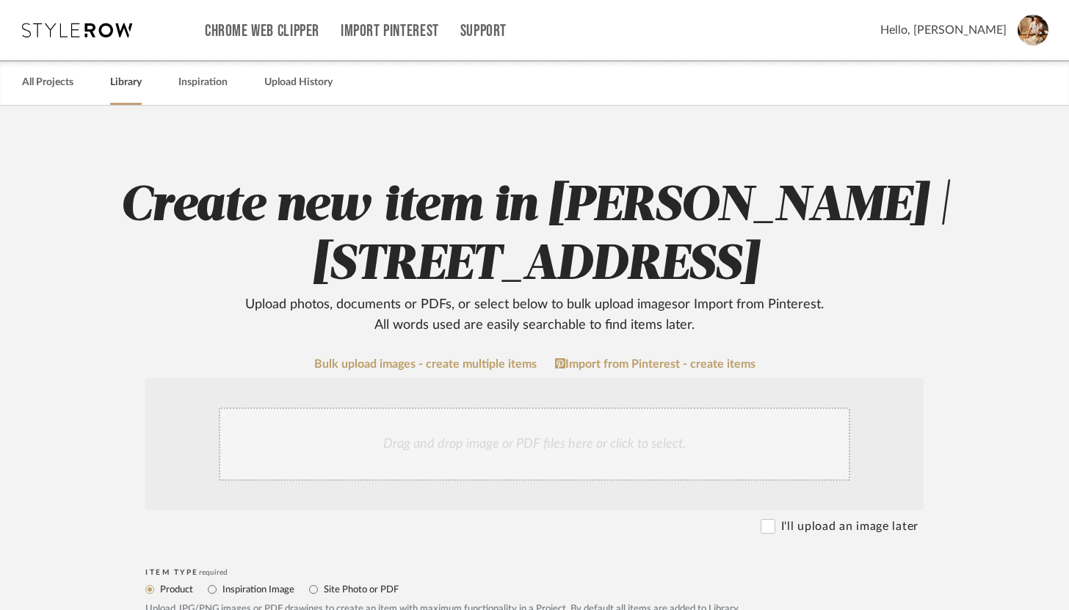
click at [117, 84] on link "Library" at bounding box center [126, 83] width 32 height 20
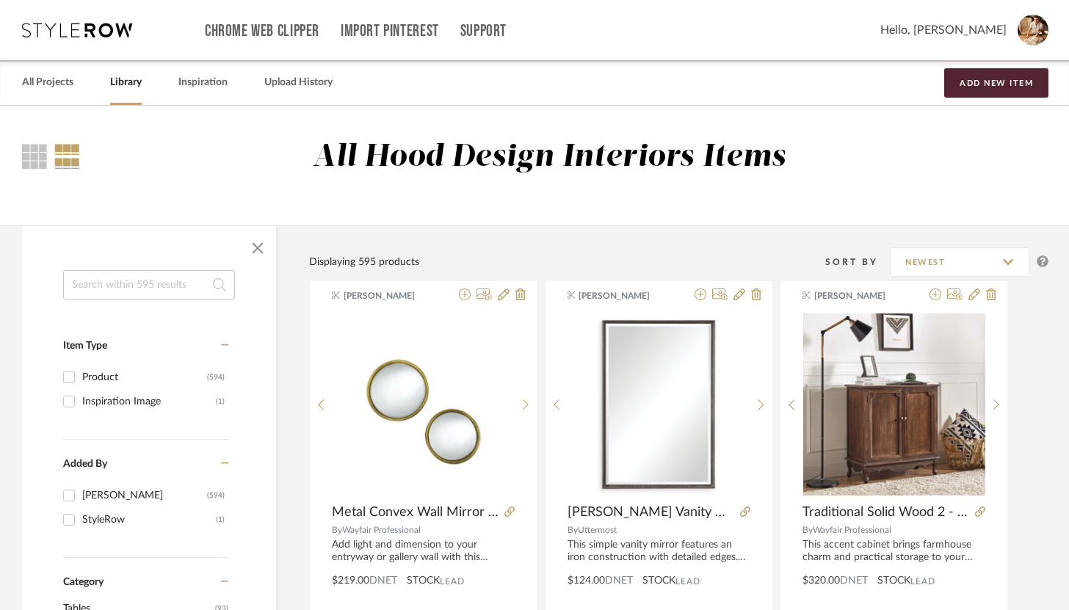
click at [164, 283] on input at bounding box center [149, 284] width 172 height 29
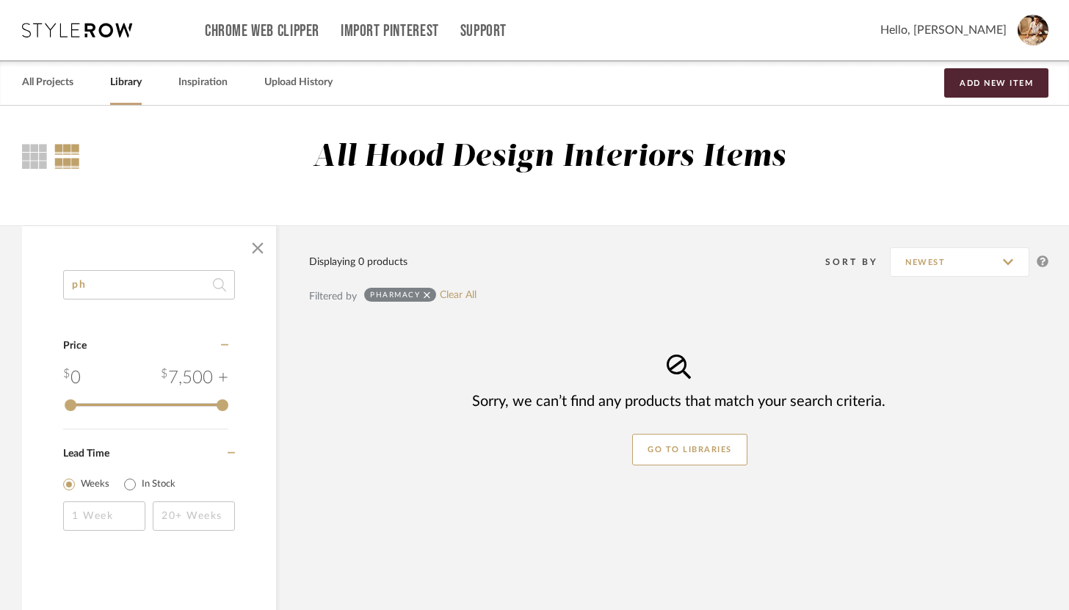
type input "p"
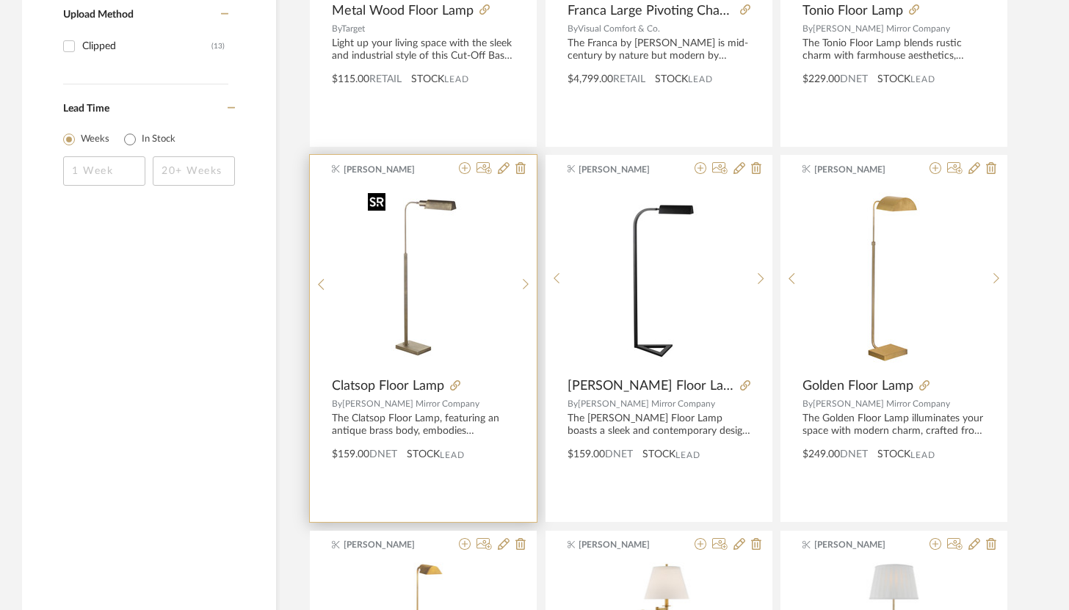
scroll to position [1016, 0]
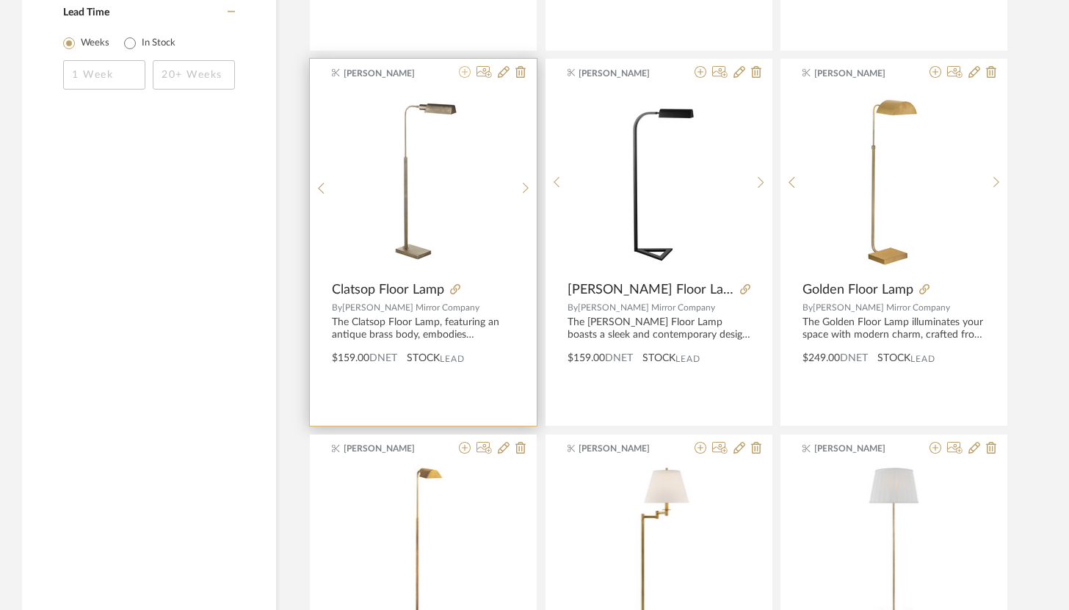
type input "floor lamps"
click at [464, 73] on icon at bounding box center [465, 72] width 12 height 12
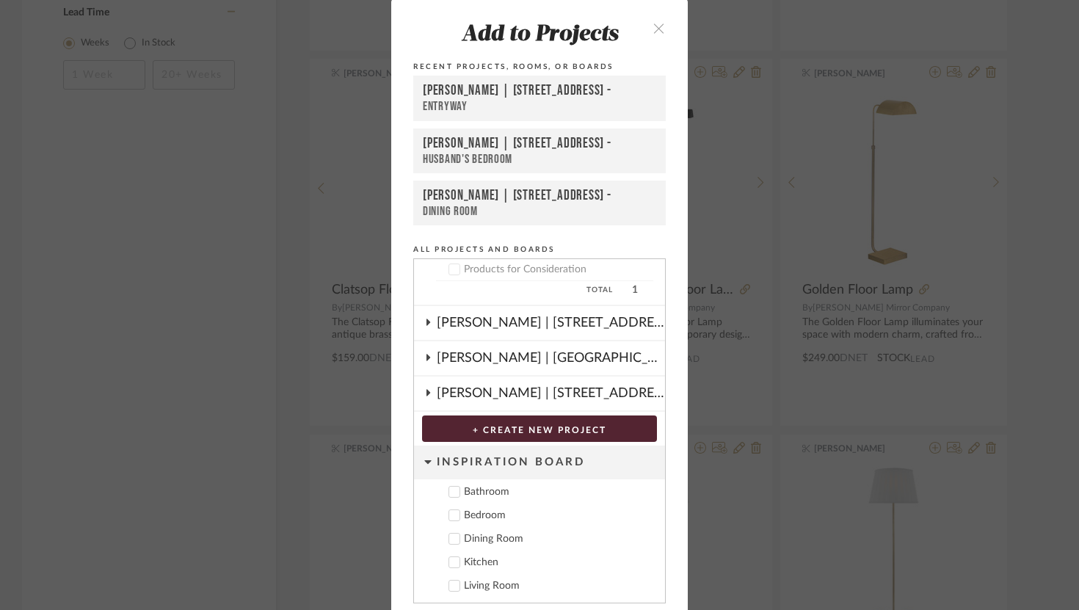
scroll to position [53, 0]
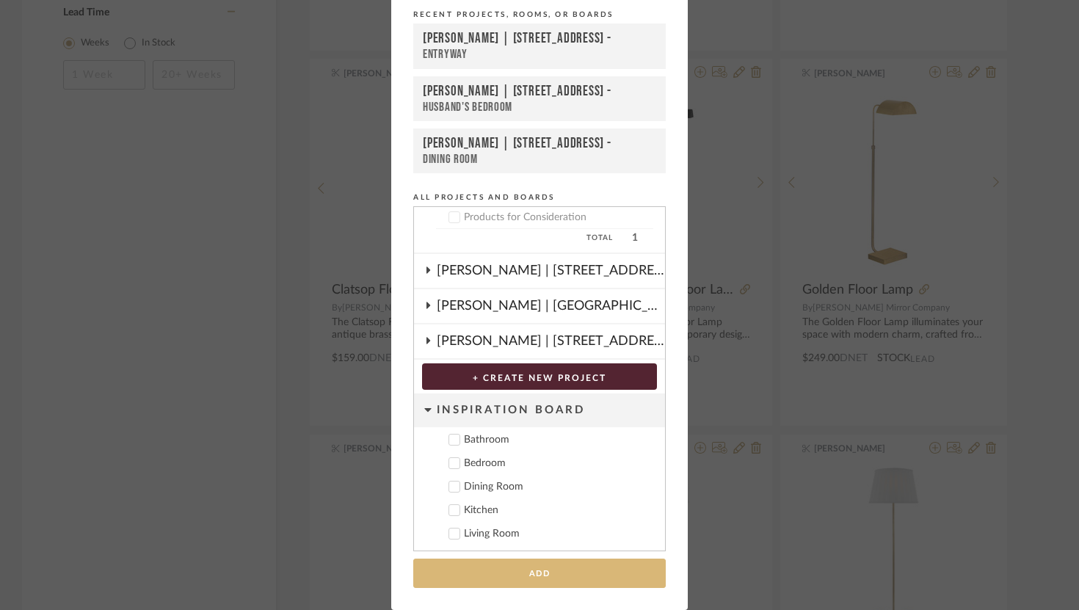
click at [570, 573] on button "Add" at bounding box center [539, 574] width 253 height 30
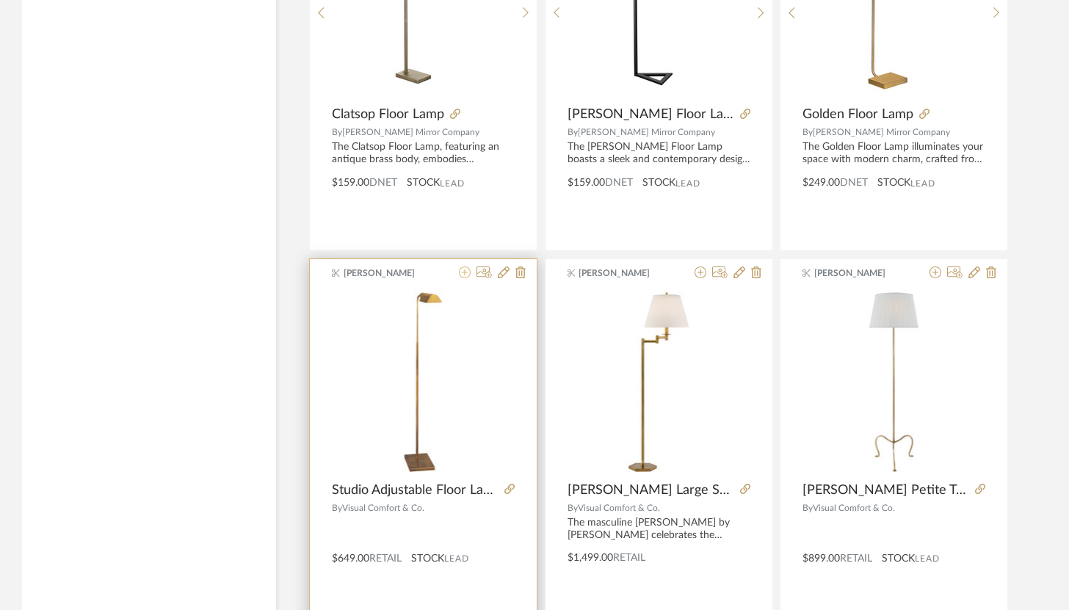
scroll to position [1195, 0]
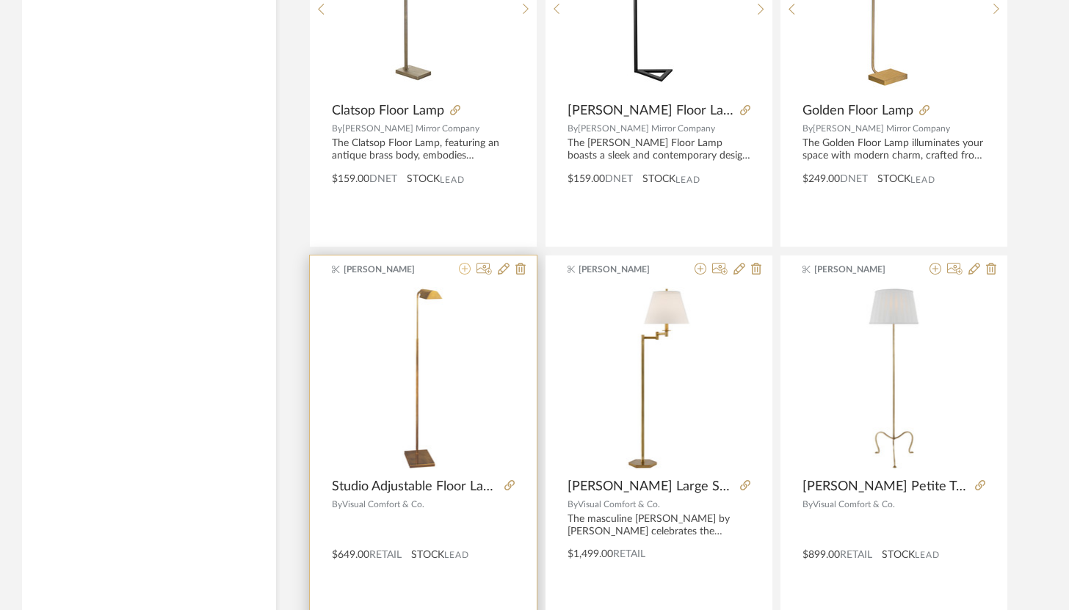
click at [468, 275] on fa-icon at bounding box center [465, 270] width 12 height 12
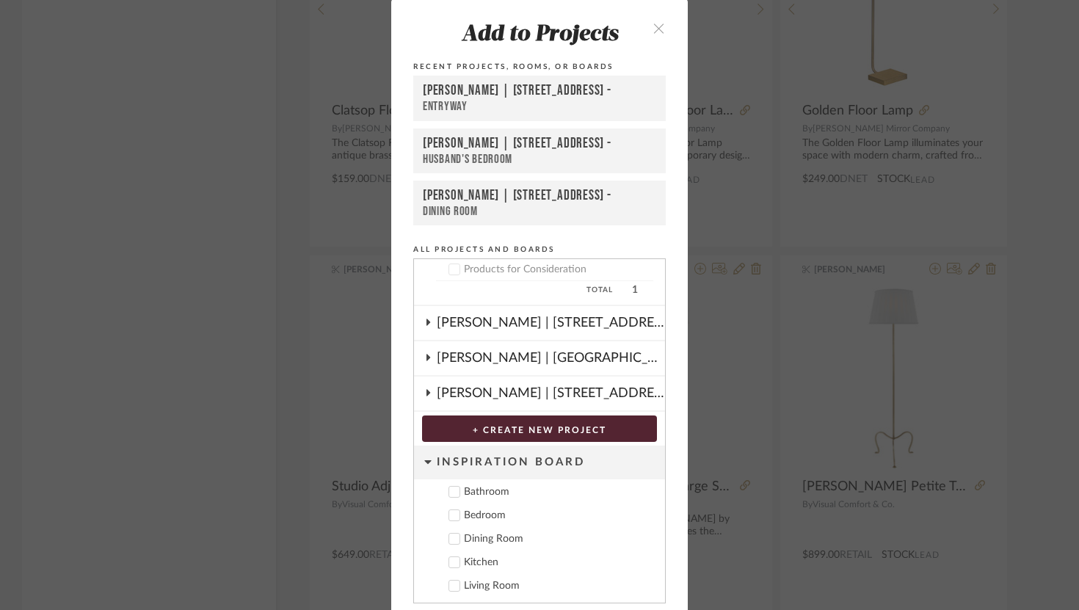
scroll to position [53, 0]
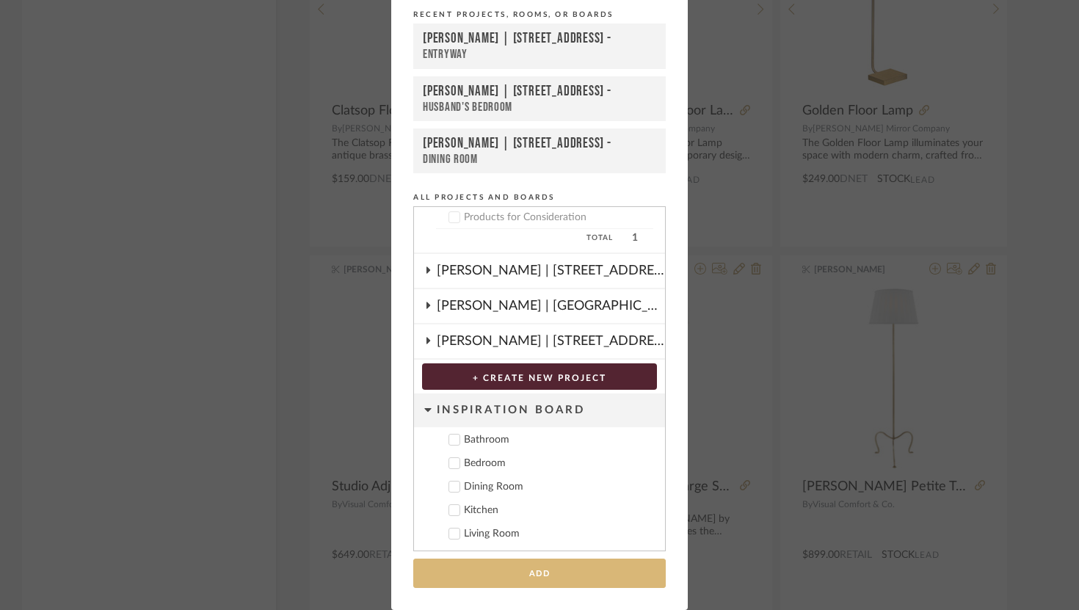
click at [532, 579] on button "Add" at bounding box center [539, 574] width 253 height 30
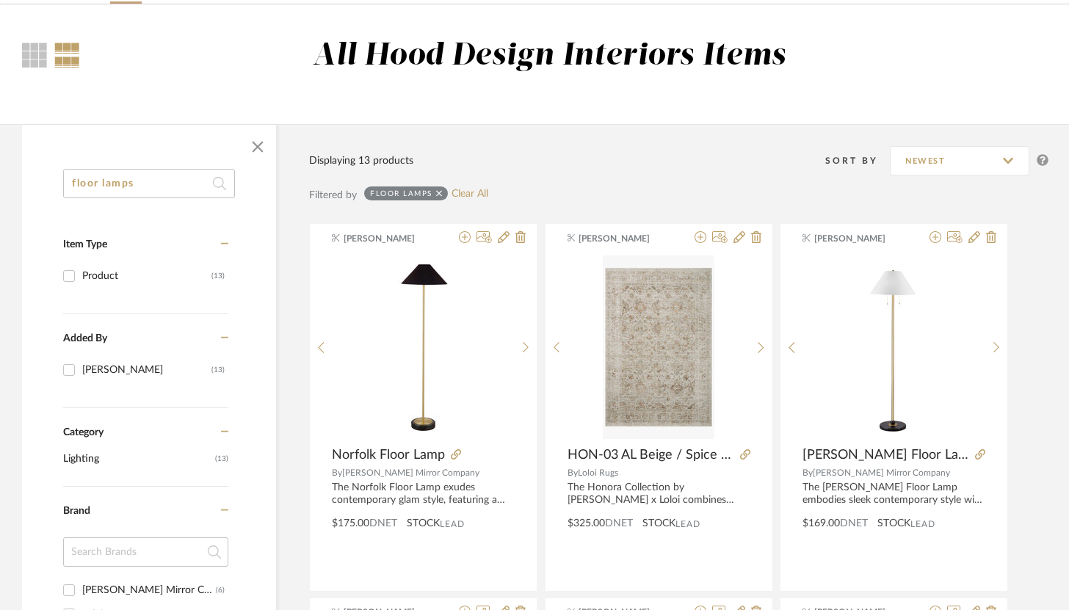
scroll to position [0, 0]
